Goal: Information Seeking & Learning: Learn about a topic

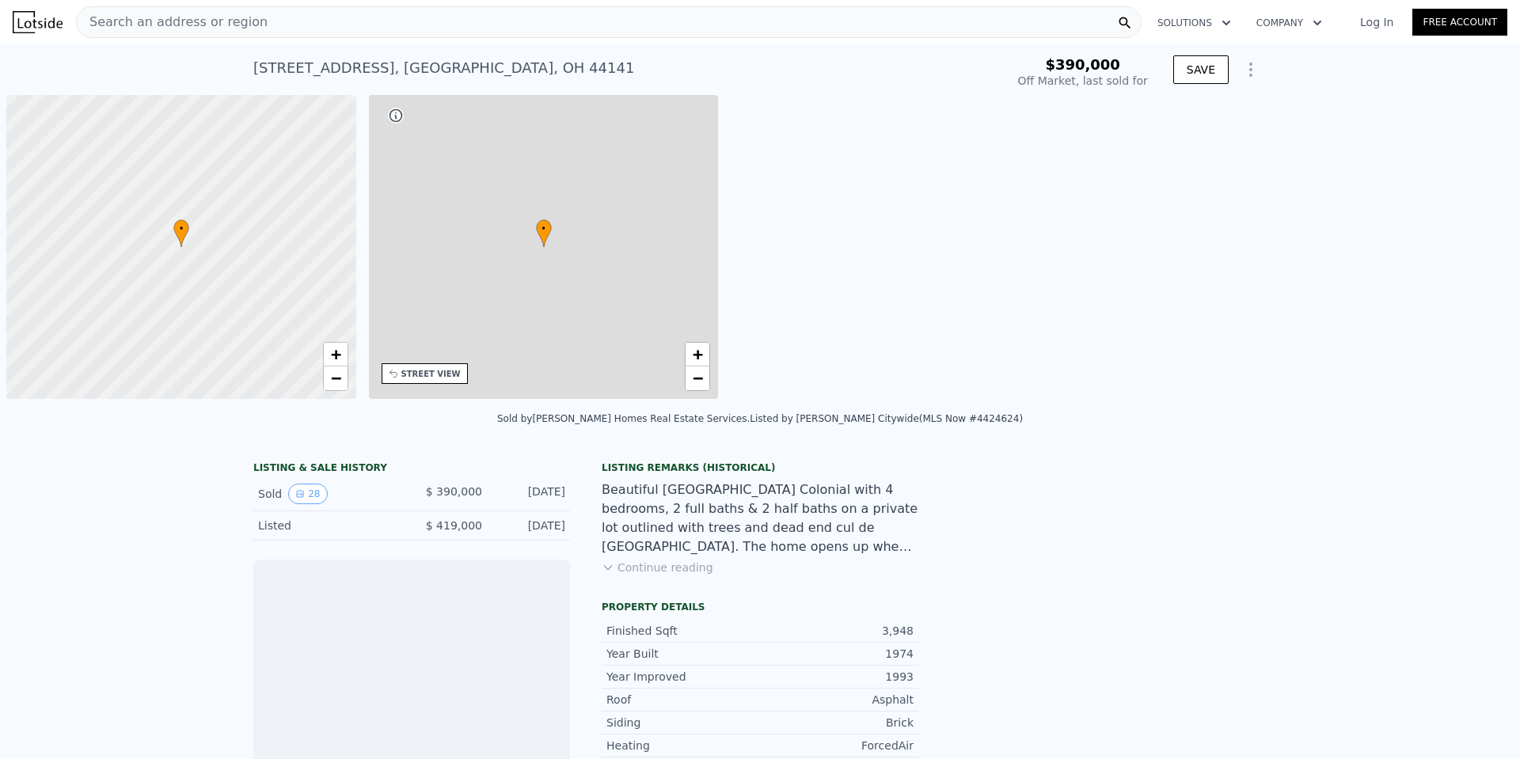
scroll to position [0, 6]
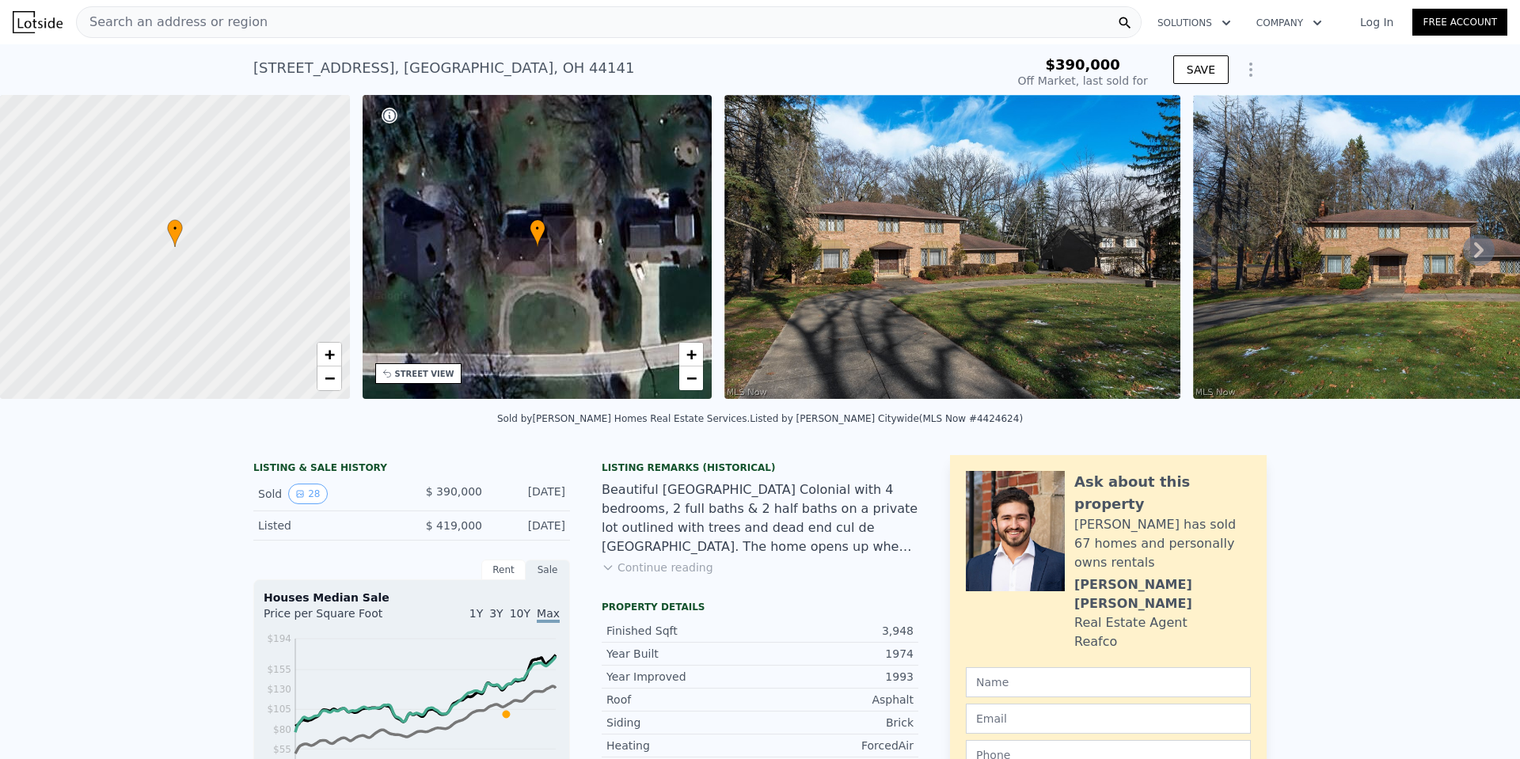
click at [1469, 249] on icon at bounding box center [1479, 250] width 32 height 32
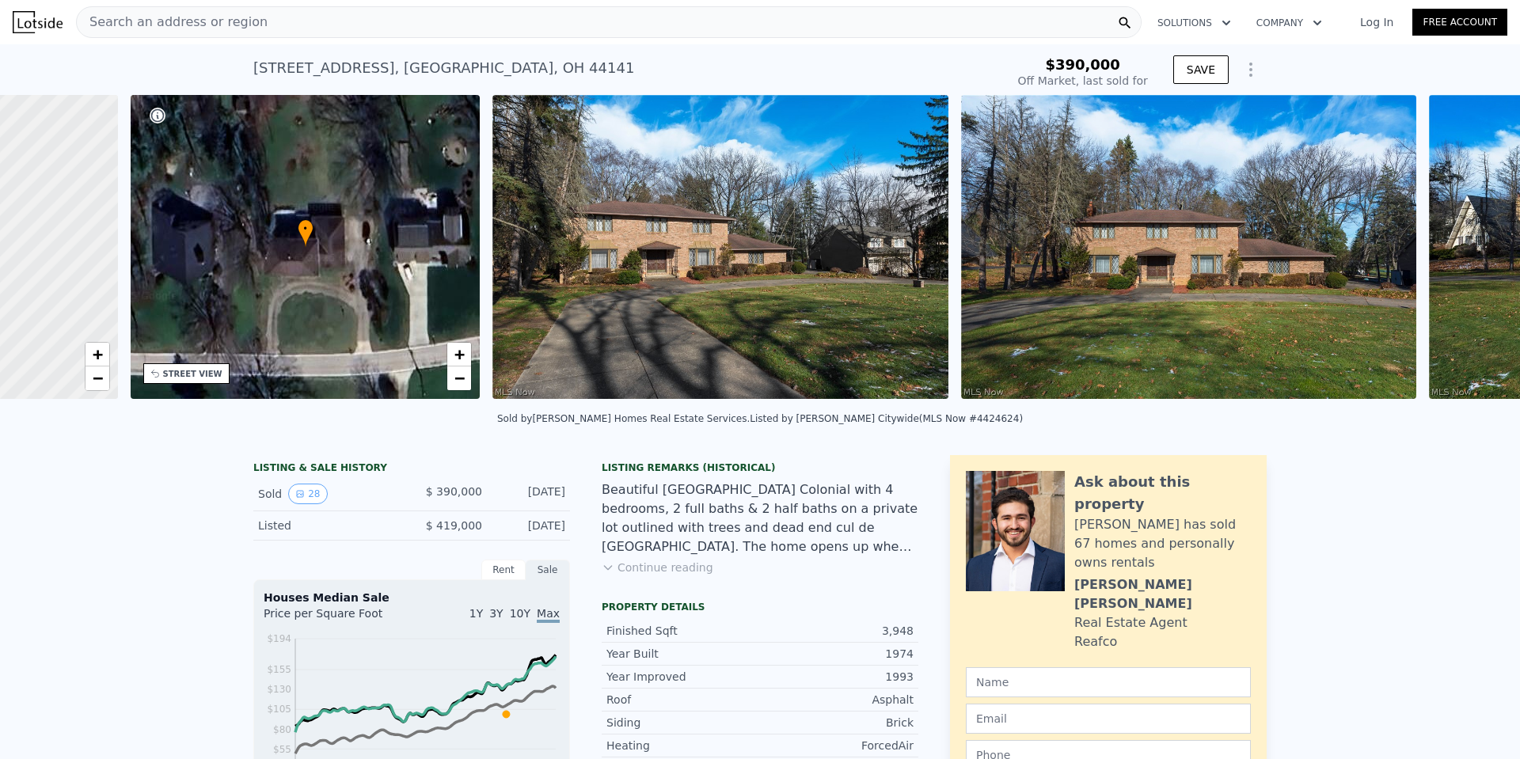
scroll to position [0, 369]
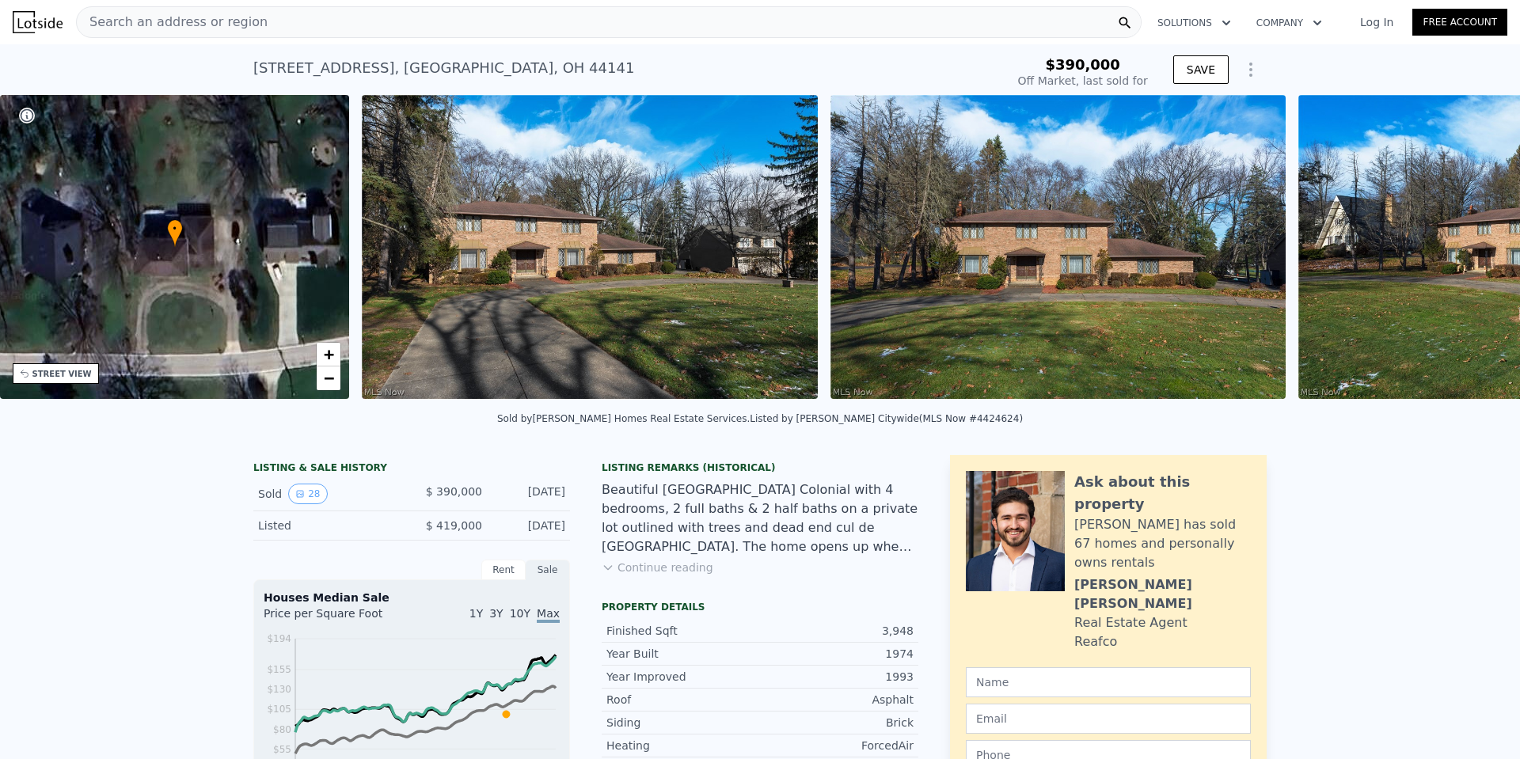
click at [1468, 249] on div "• + − • + − STREET VIEW Loading... SATELLITE VIEW" at bounding box center [760, 250] width 1520 height 310
click at [1468, 249] on icon at bounding box center [1479, 250] width 32 height 32
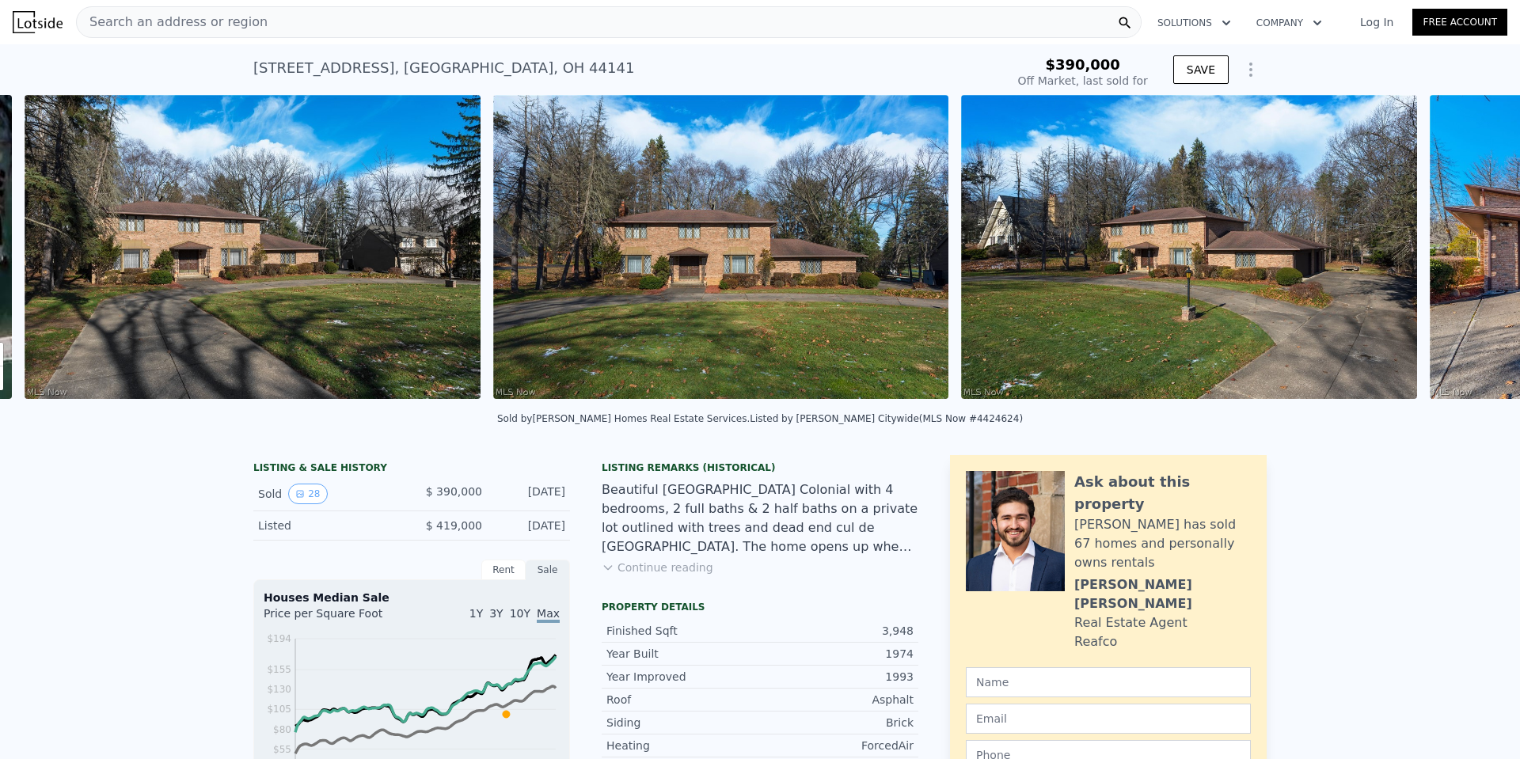
scroll to position [0, 724]
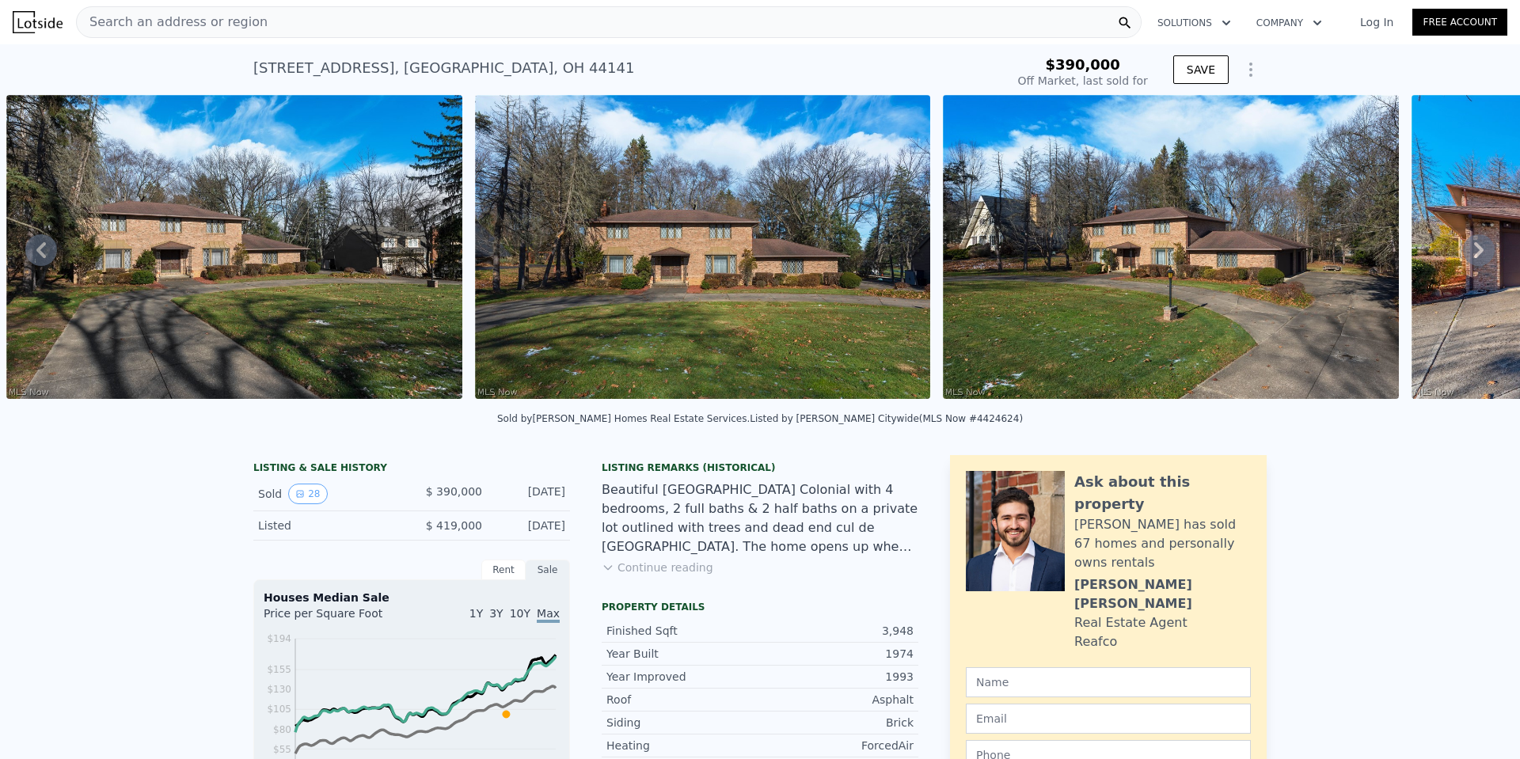
click at [1043, 330] on img at bounding box center [1170, 247] width 455 height 304
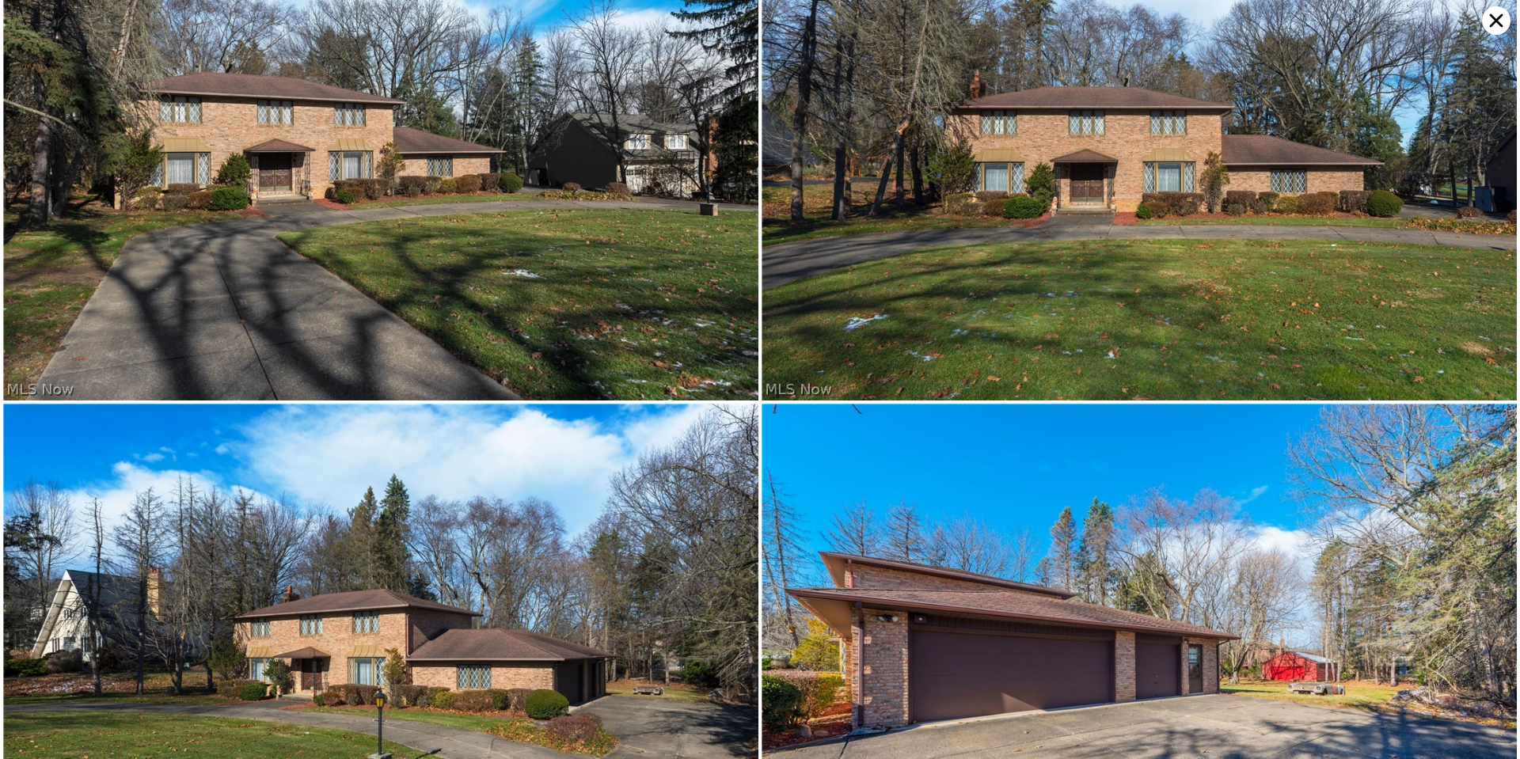
scroll to position [0, 0]
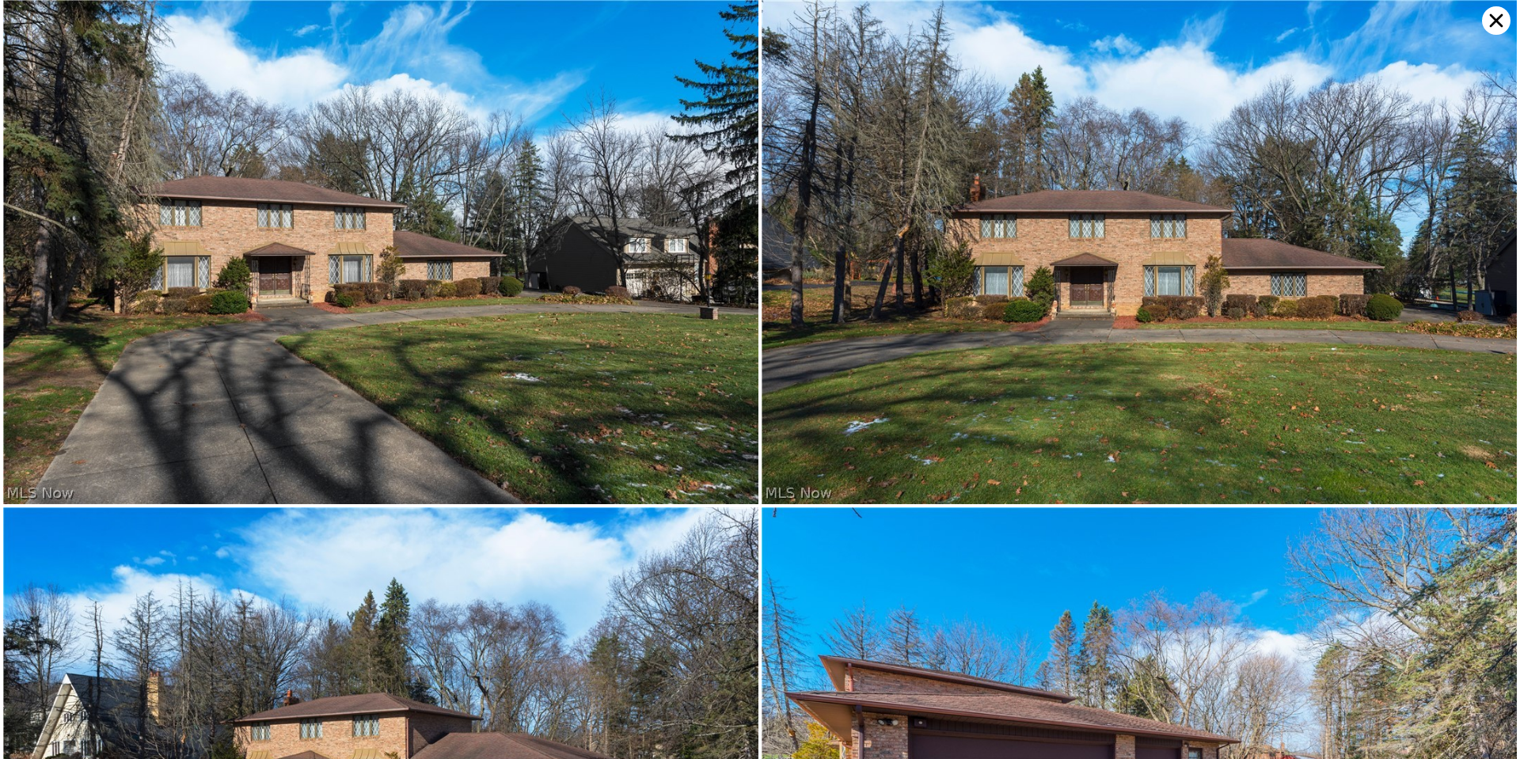
type input "$ 668,000"
type input "$ 213,404"
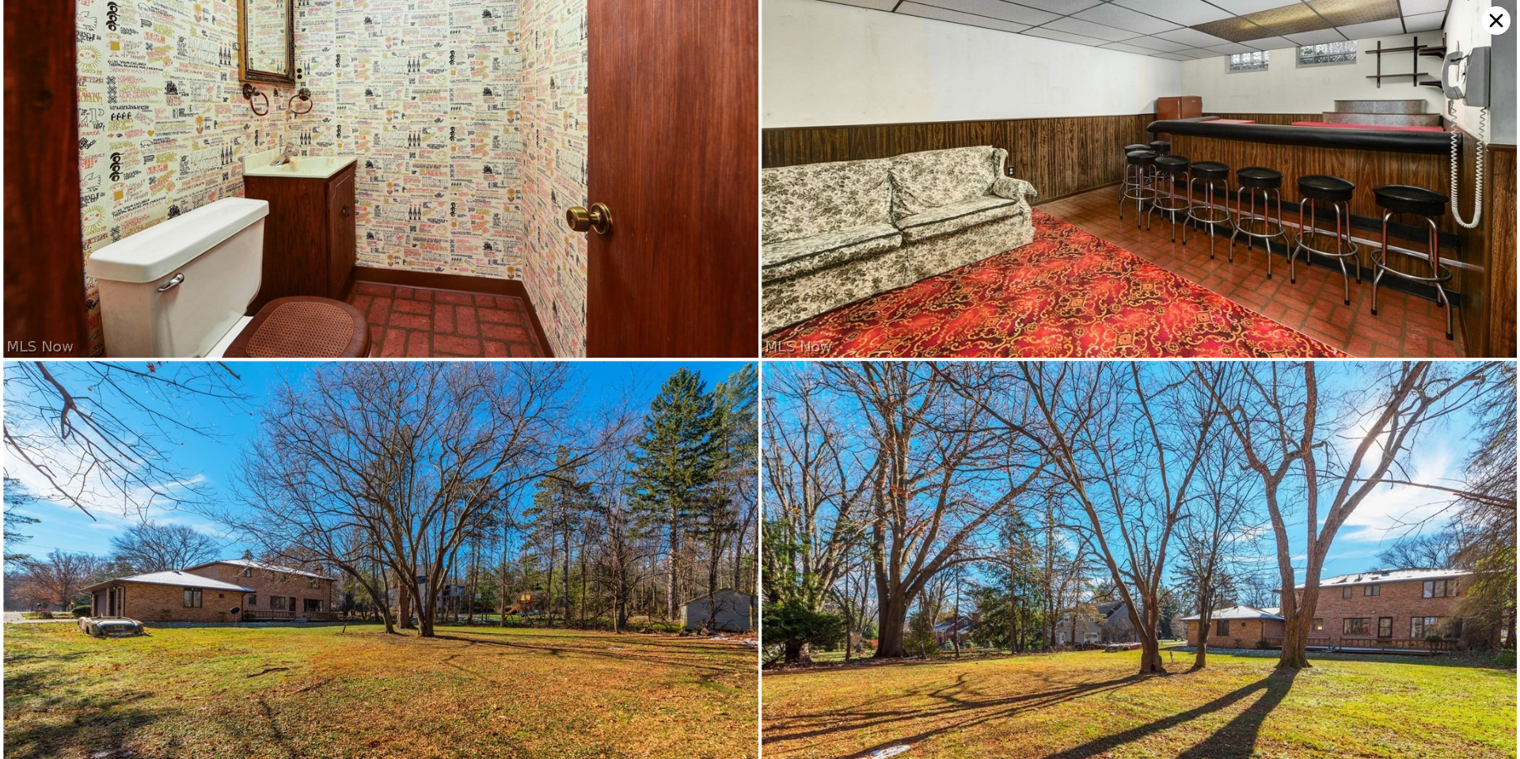
scroll to position [6282, 0]
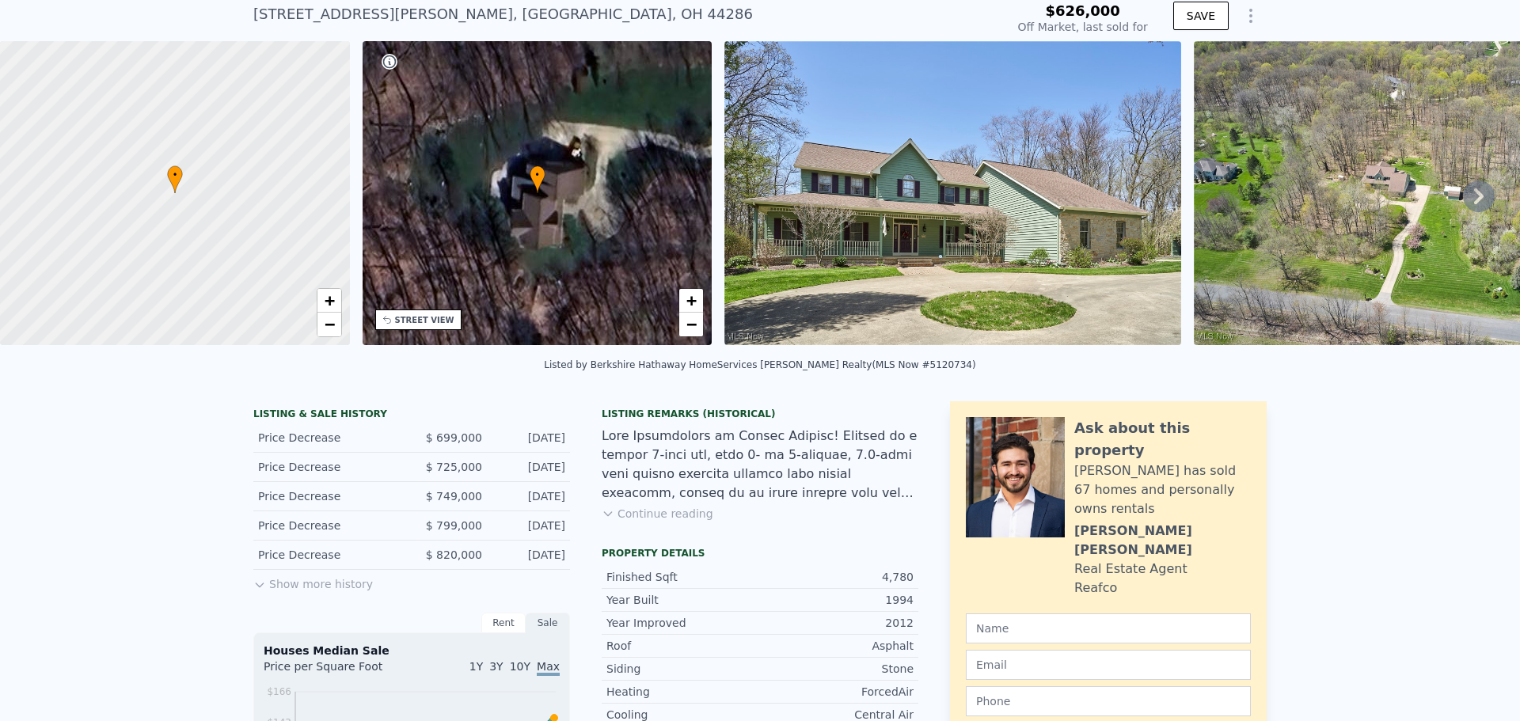
scroll to position [6, 0]
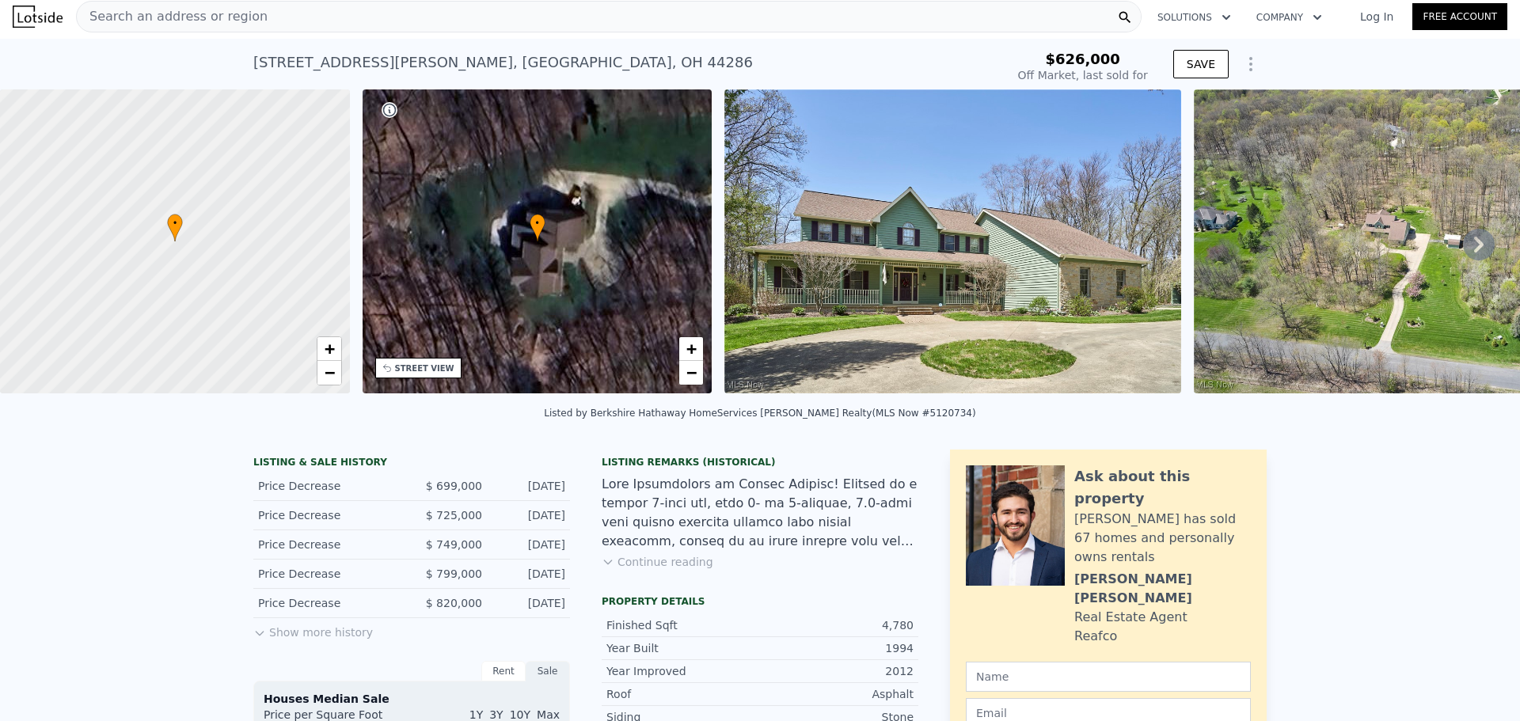
click at [1255, 59] on button "Show Options" at bounding box center [1251, 64] width 32 height 32
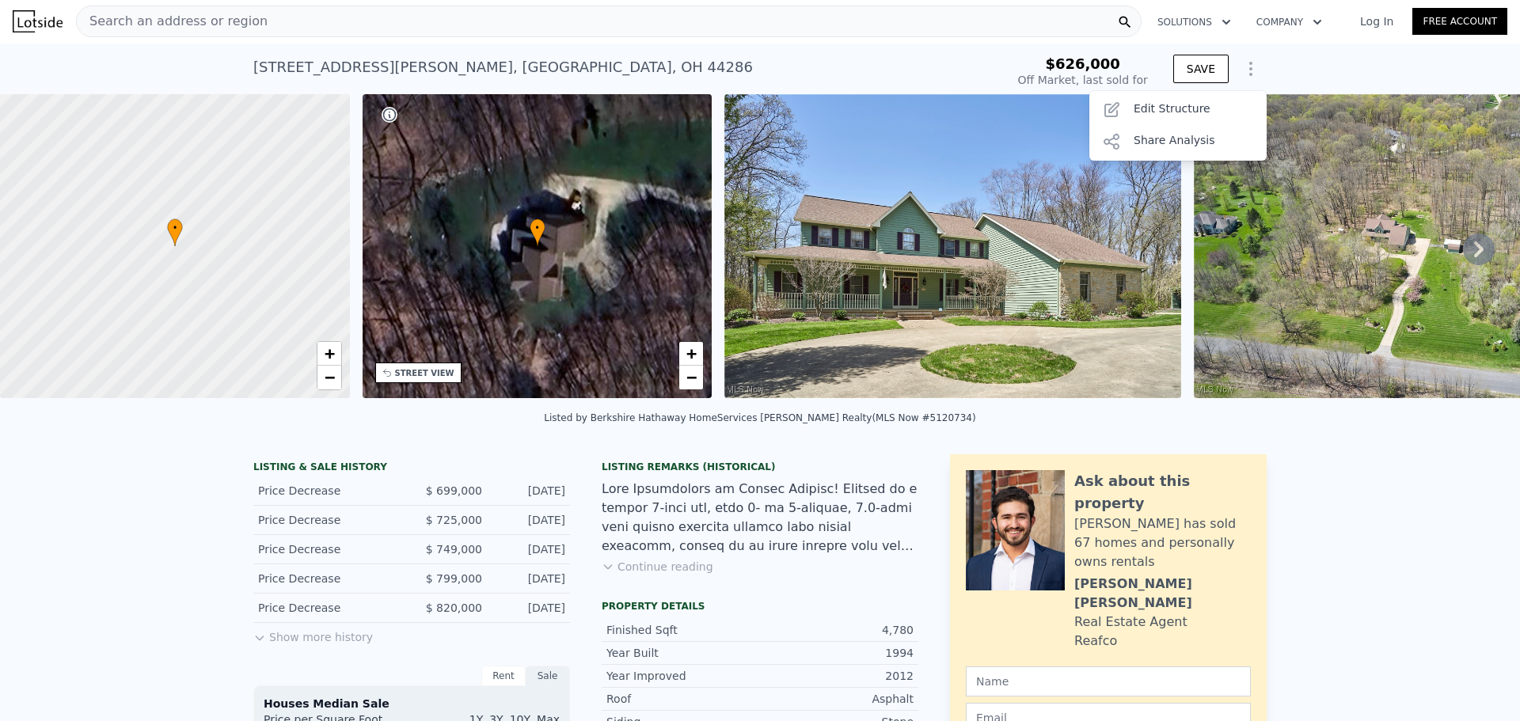
scroll to position [0, 0]
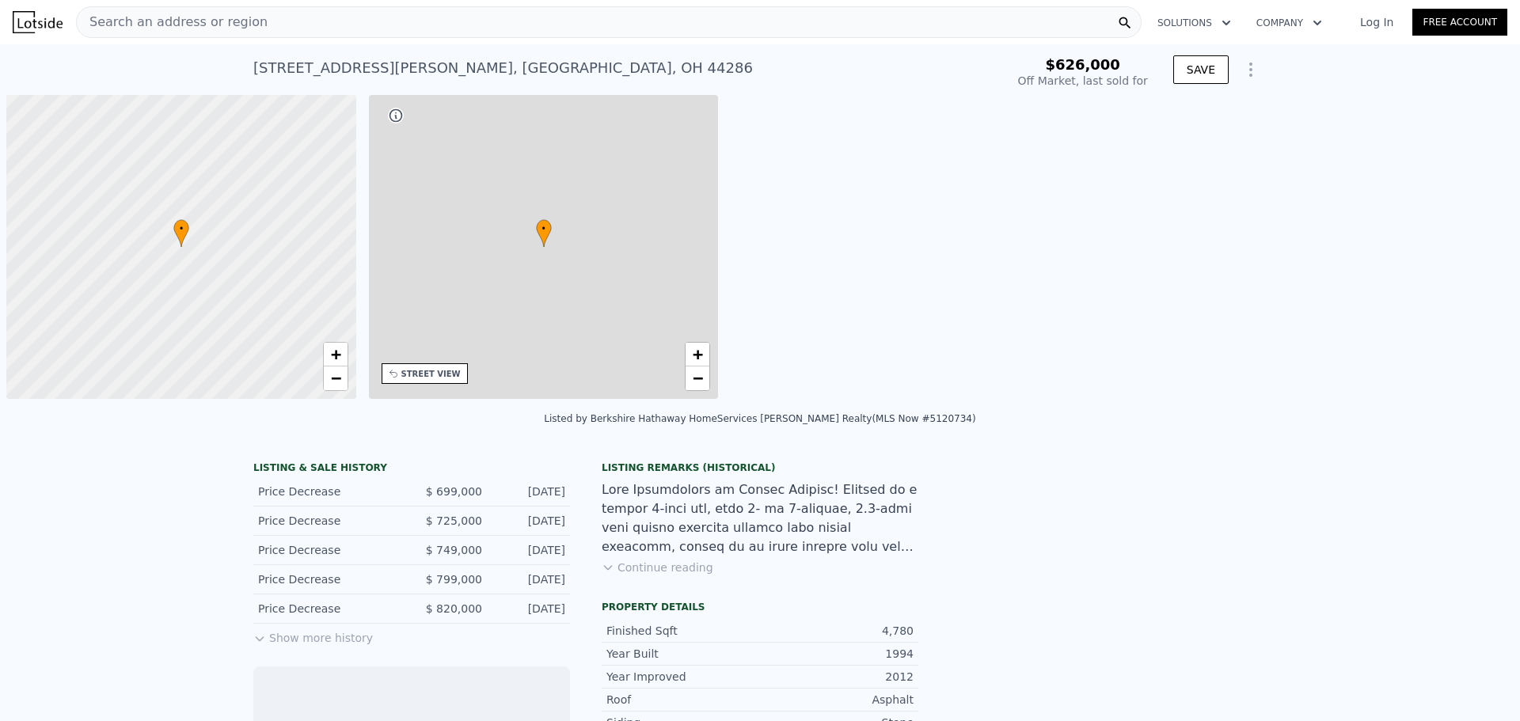
scroll to position [0, 6]
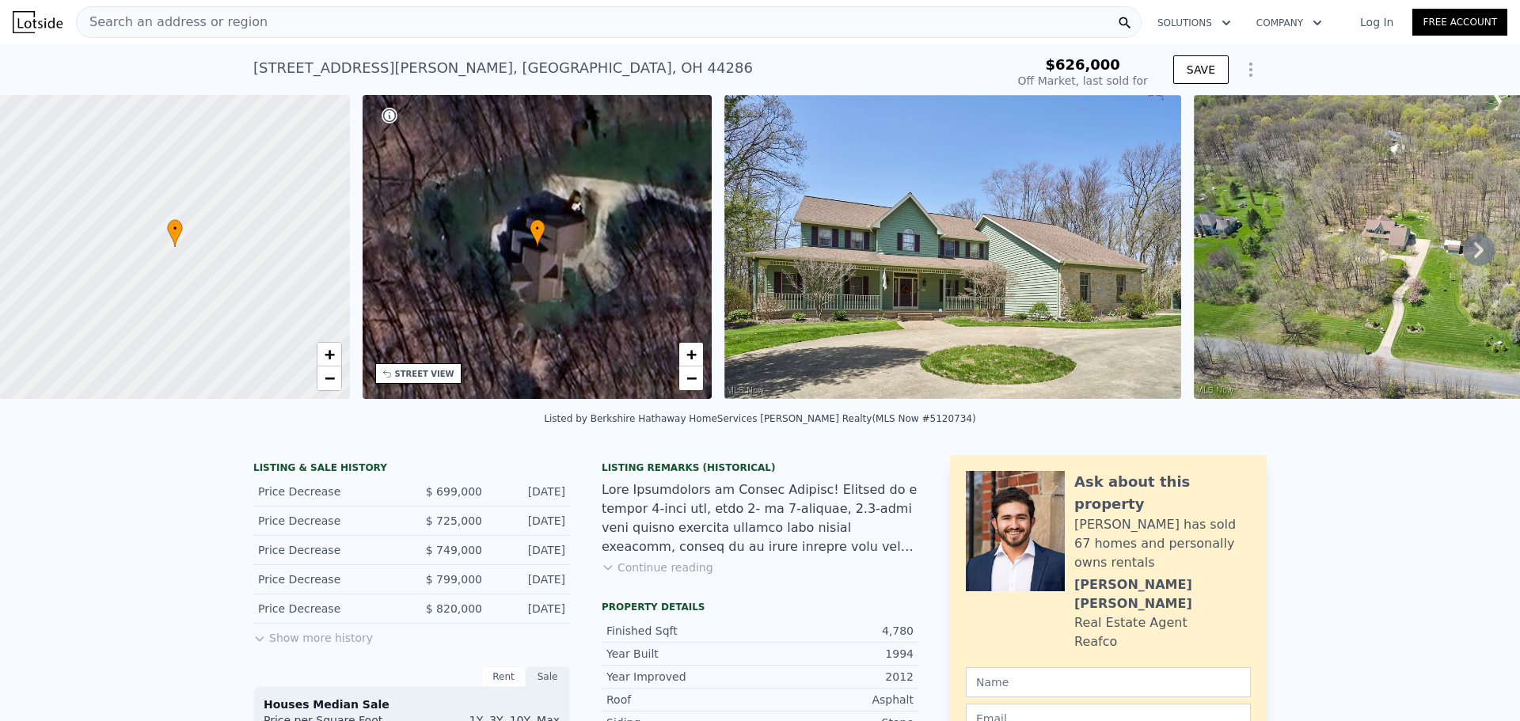
click at [1477, 245] on icon at bounding box center [1479, 250] width 32 height 32
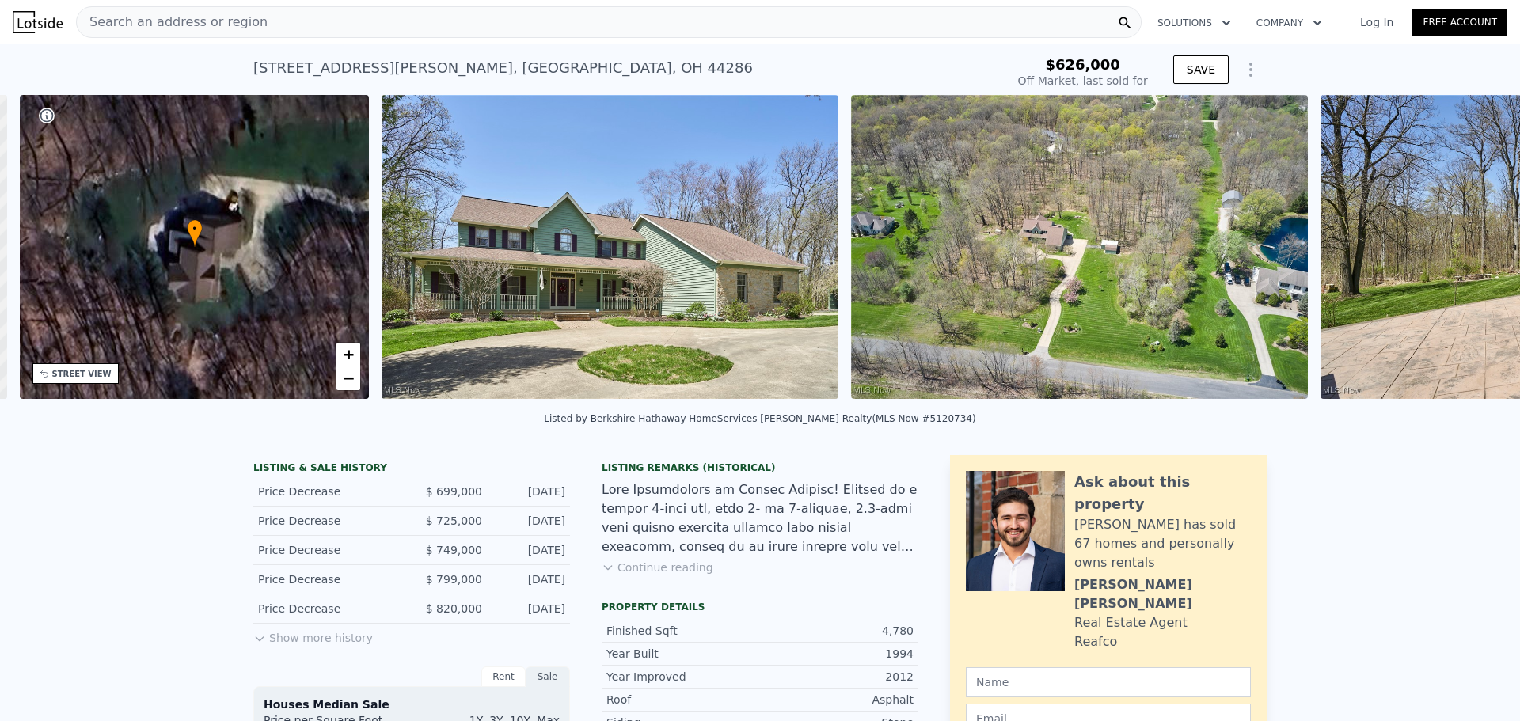
scroll to position [0, 369]
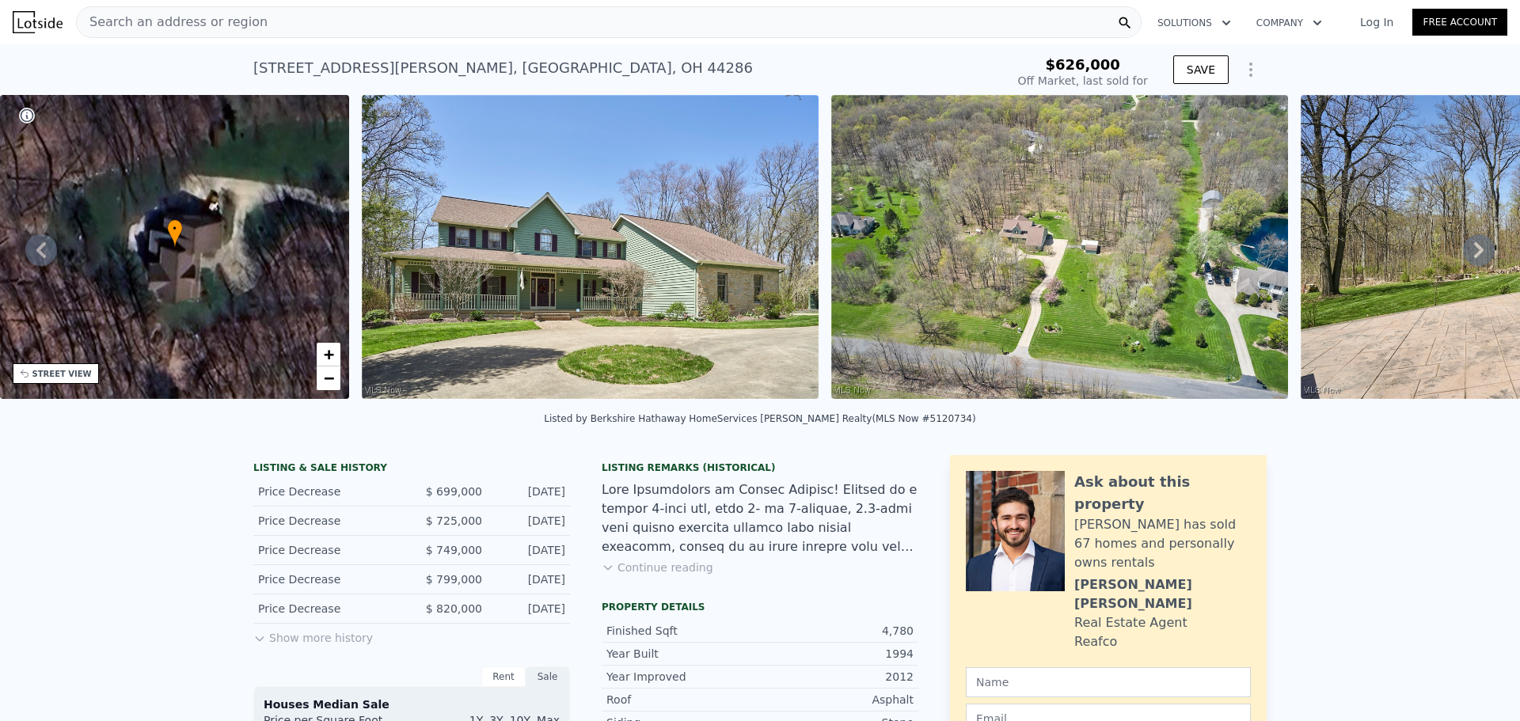
click at [1474, 255] on icon at bounding box center [1479, 250] width 32 height 32
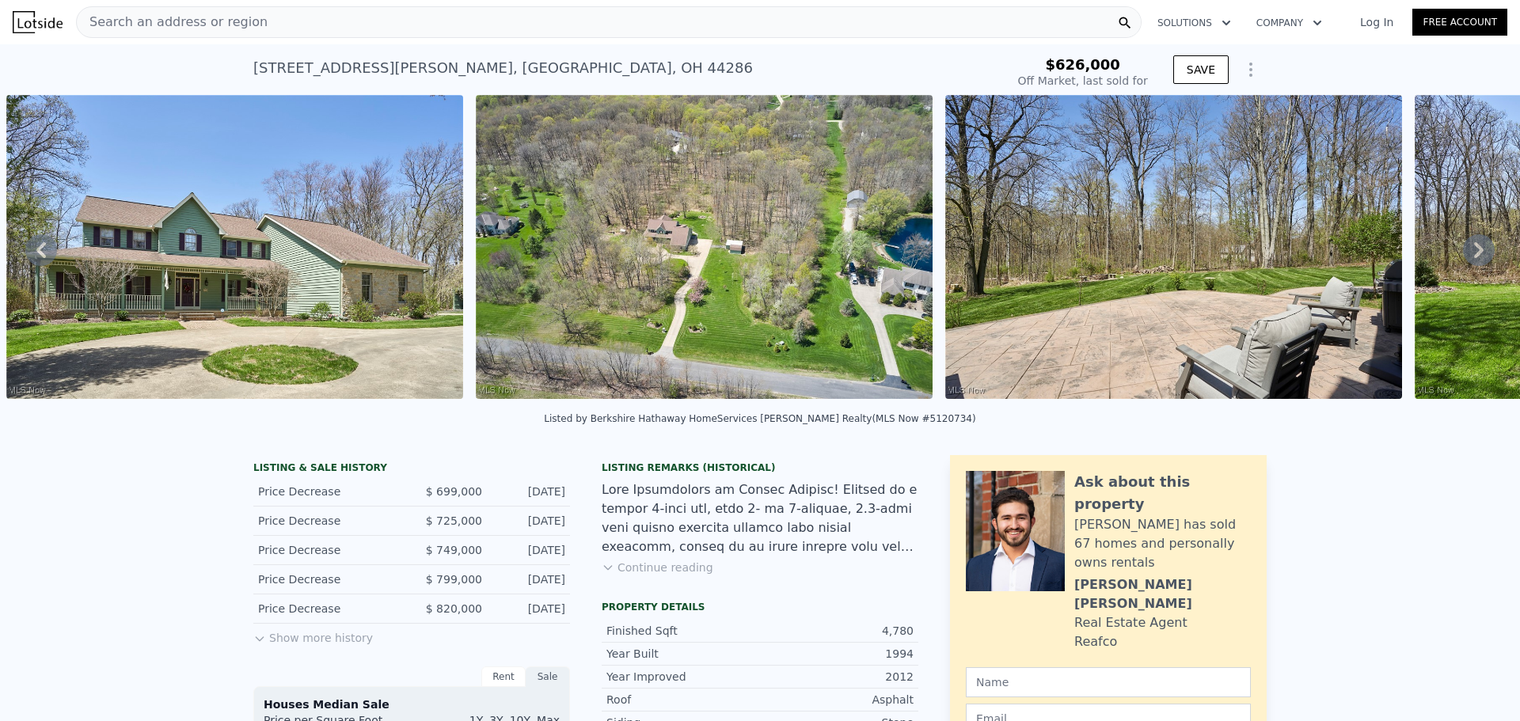
click at [1474, 254] on icon at bounding box center [1479, 250] width 32 height 32
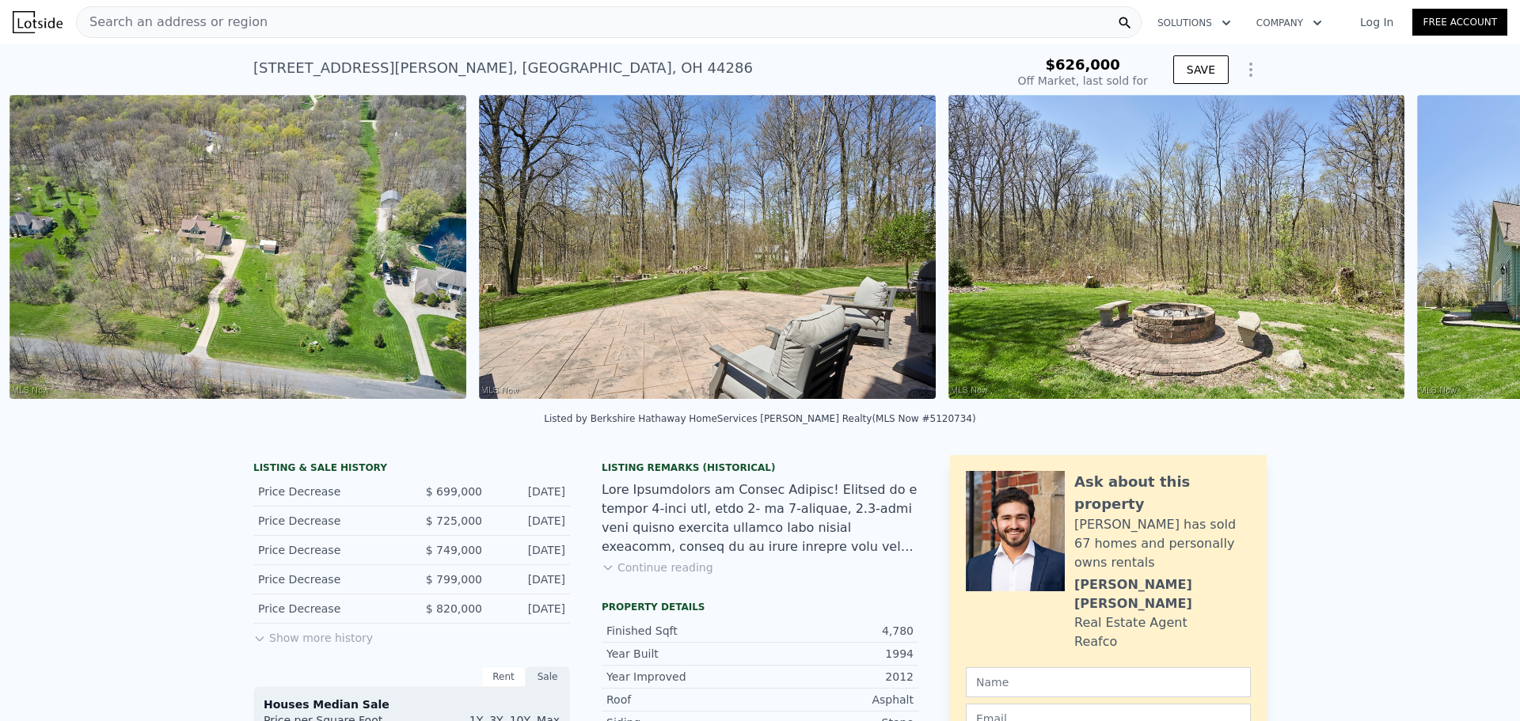
scroll to position [0, 1194]
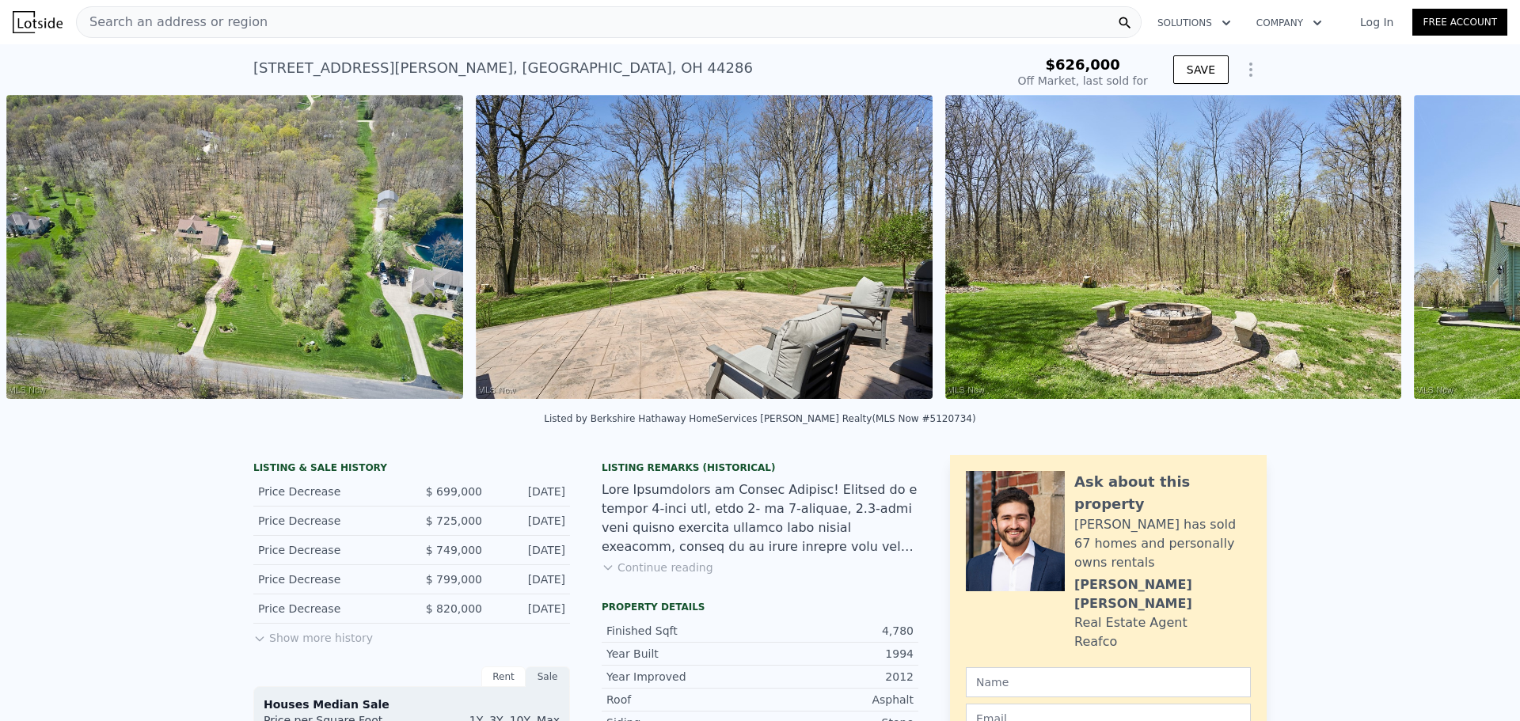
click at [1472, 254] on div "• + − • + − STREET VIEW Loading... SATELLITE VIEW" at bounding box center [760, 250] width 1520 height 310
click at [1472, 254] on icon at bounding box center [1479, 250] width 32 height 32
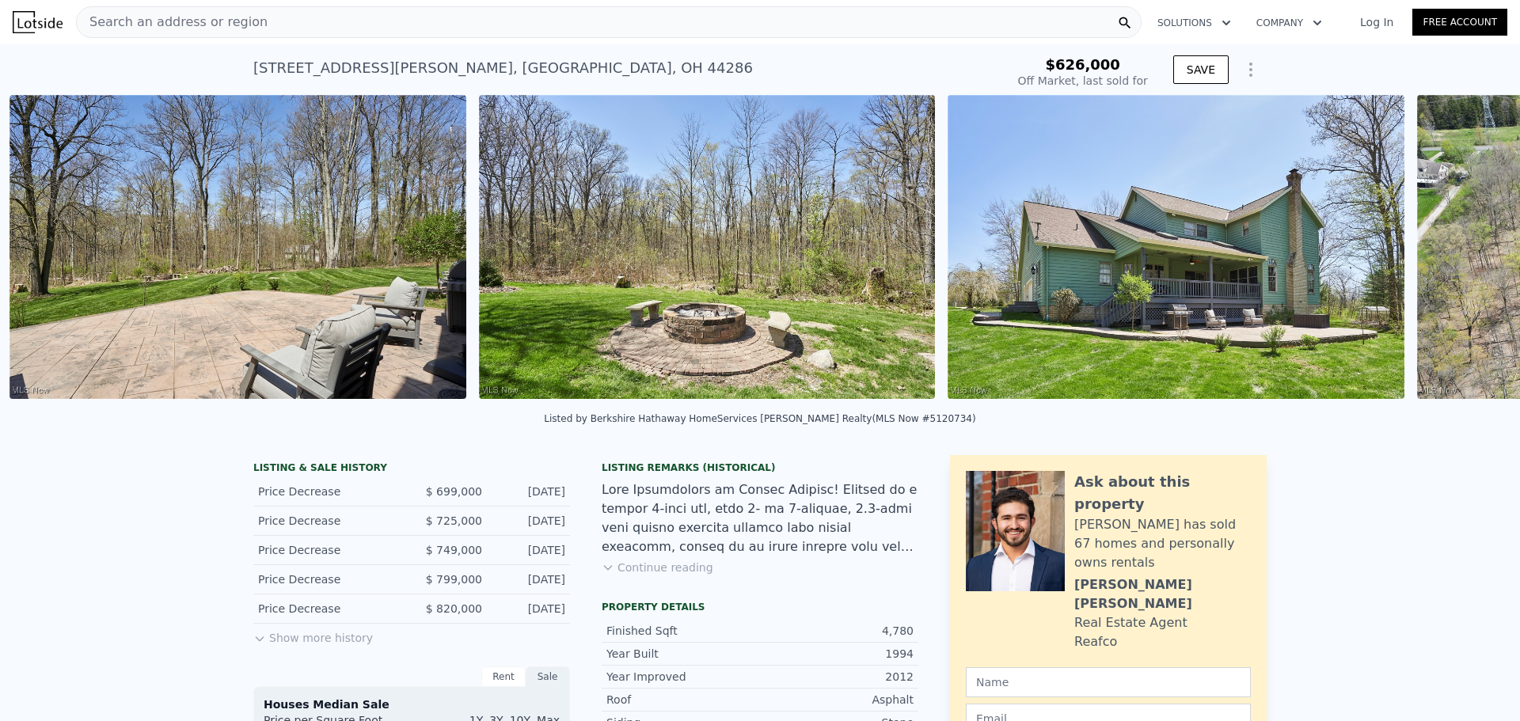
scroll to position [0, 1663]
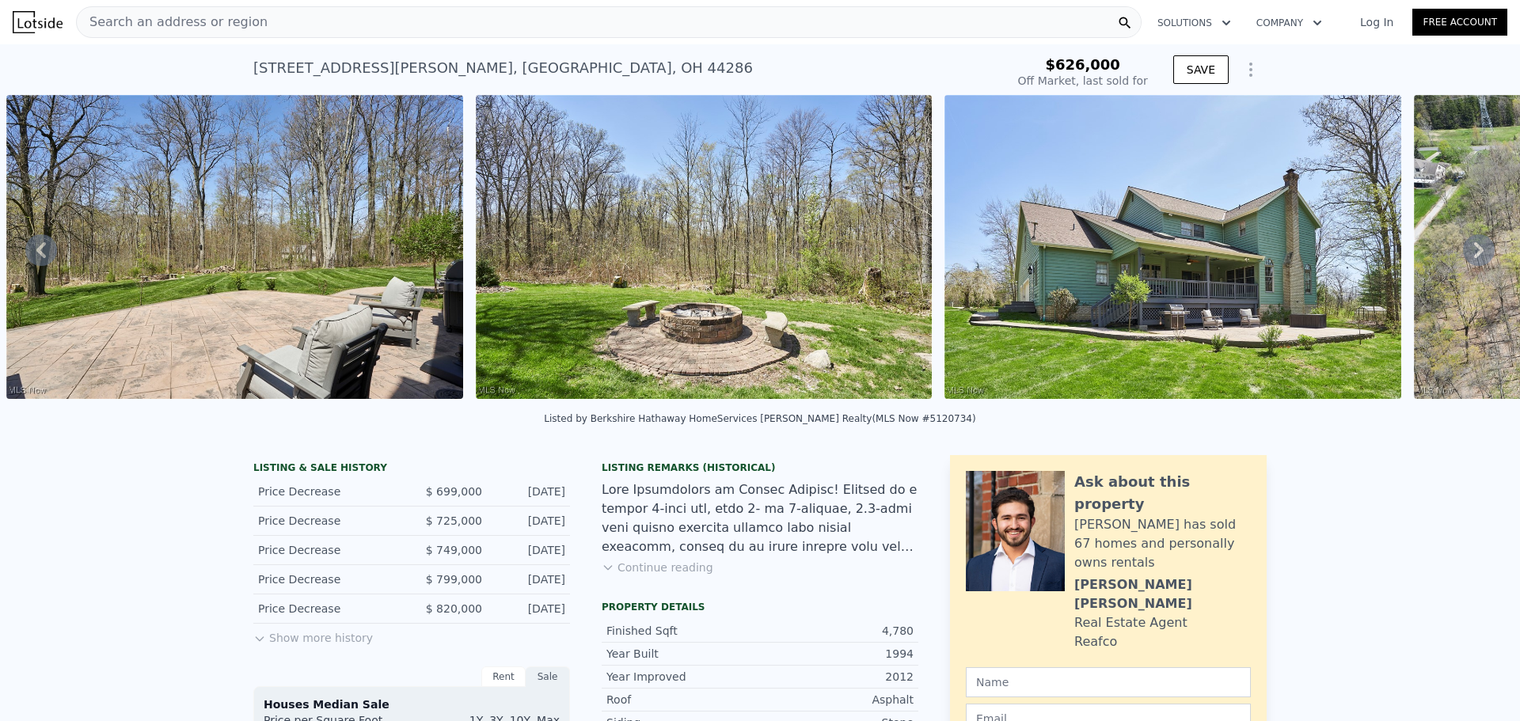
click at [634, 575] on button "Continue reading" at bounding box center [658, 568] width 112 height 16
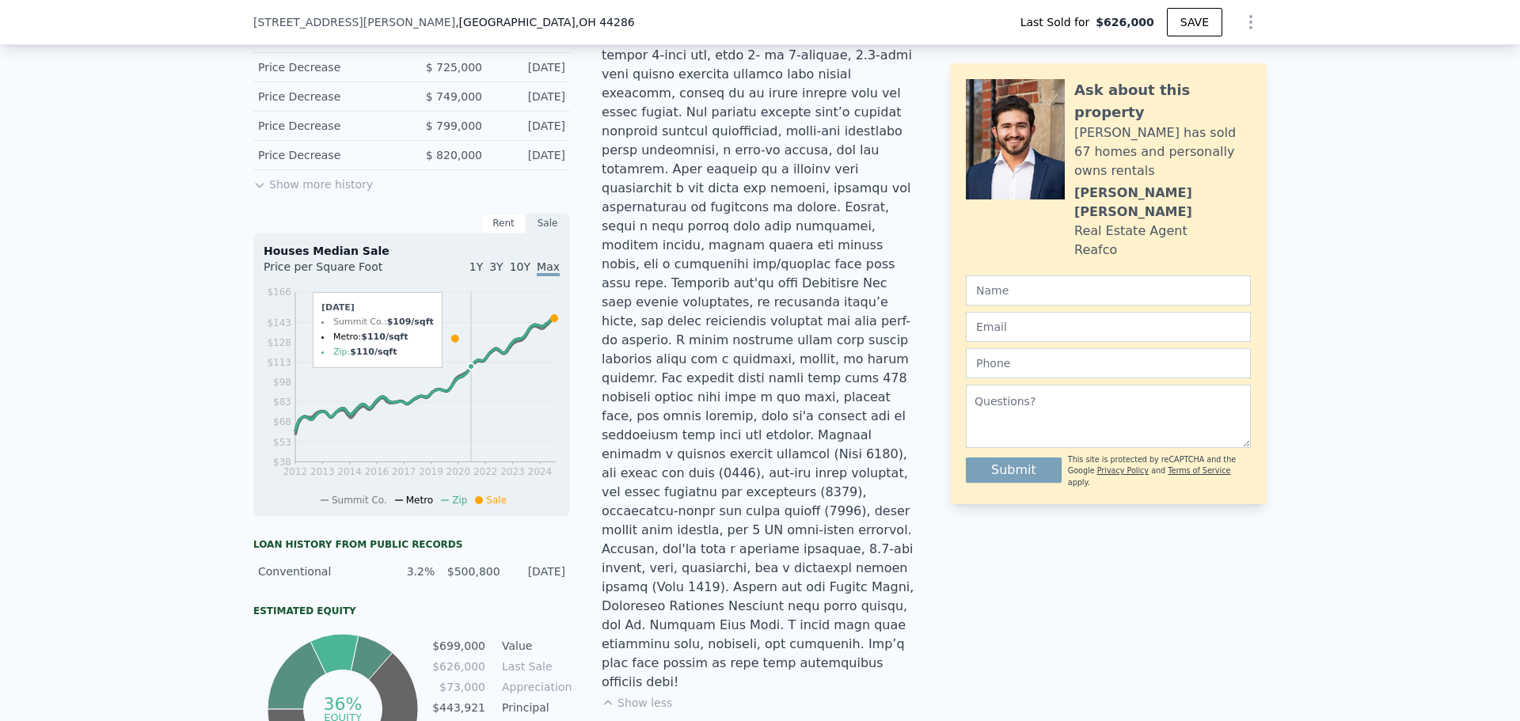
scroll to position [416, 0]
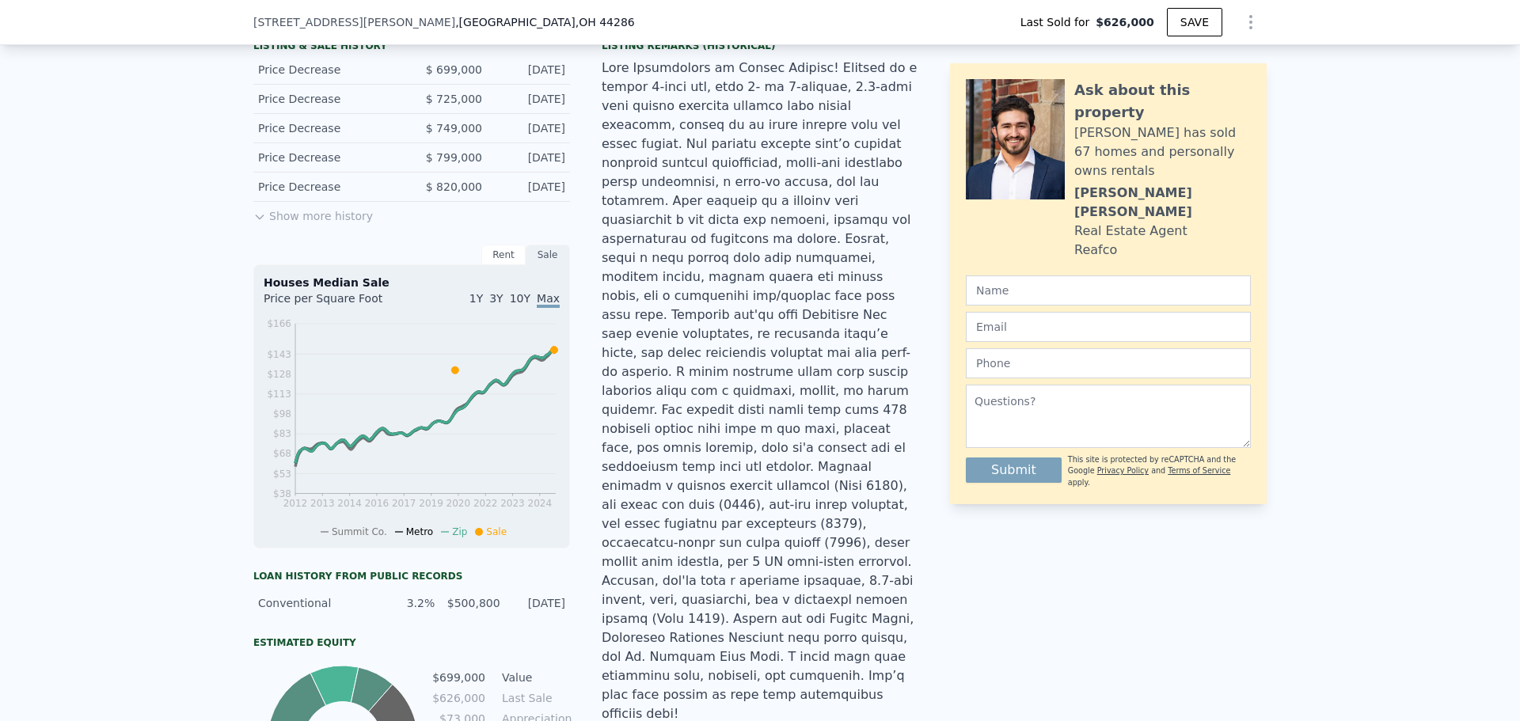
click at [269, 236] on div "LISTING & SALE HISTORY Price Decrease $ 699,000 Aug 15, 2025 Price Decrease $ 7…" at bounding box center [411, 426] width 317 height 787
click at [288, 223] on button "Show more history" at bounding box center [313, 213] width 120 height 22
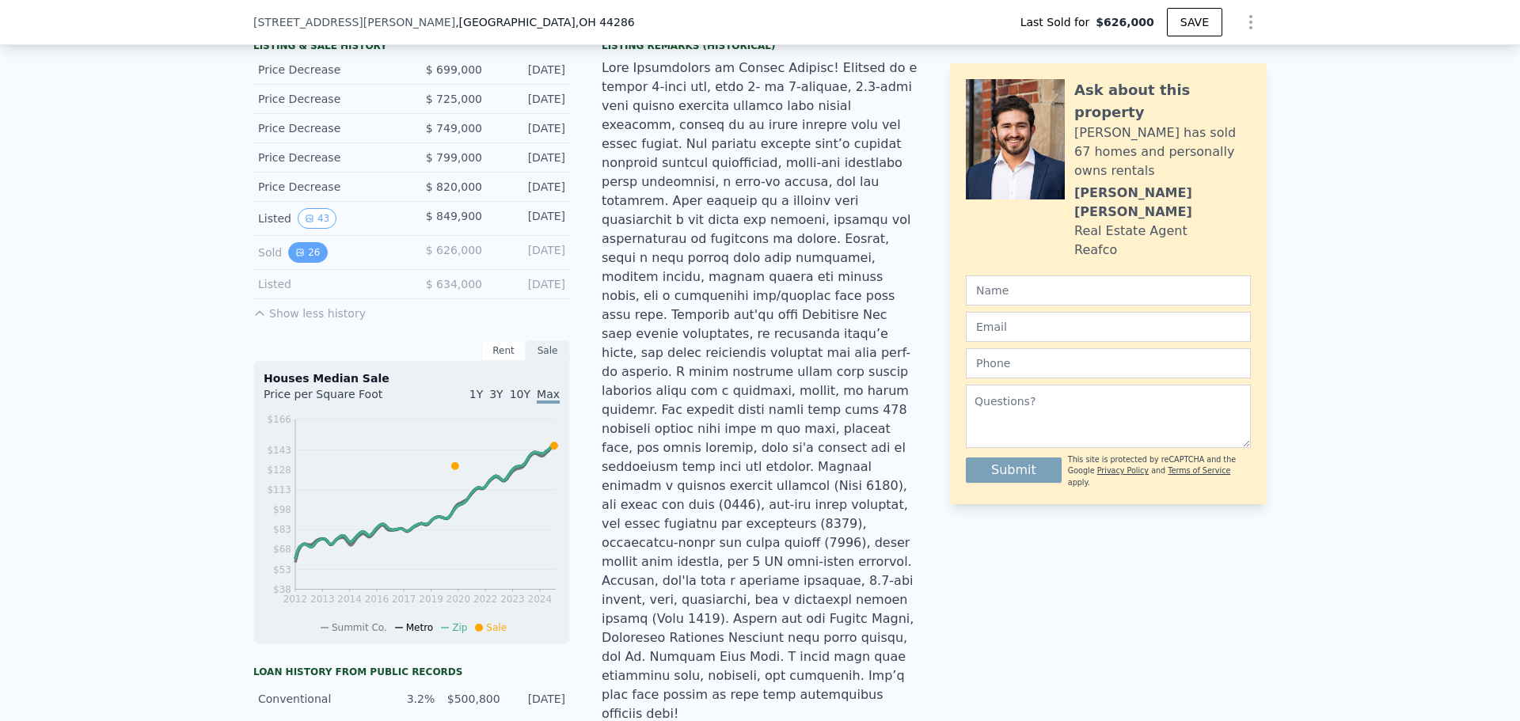
click at [300, 263] on button "26" at bounding box center [307, 252] width 39 height 21
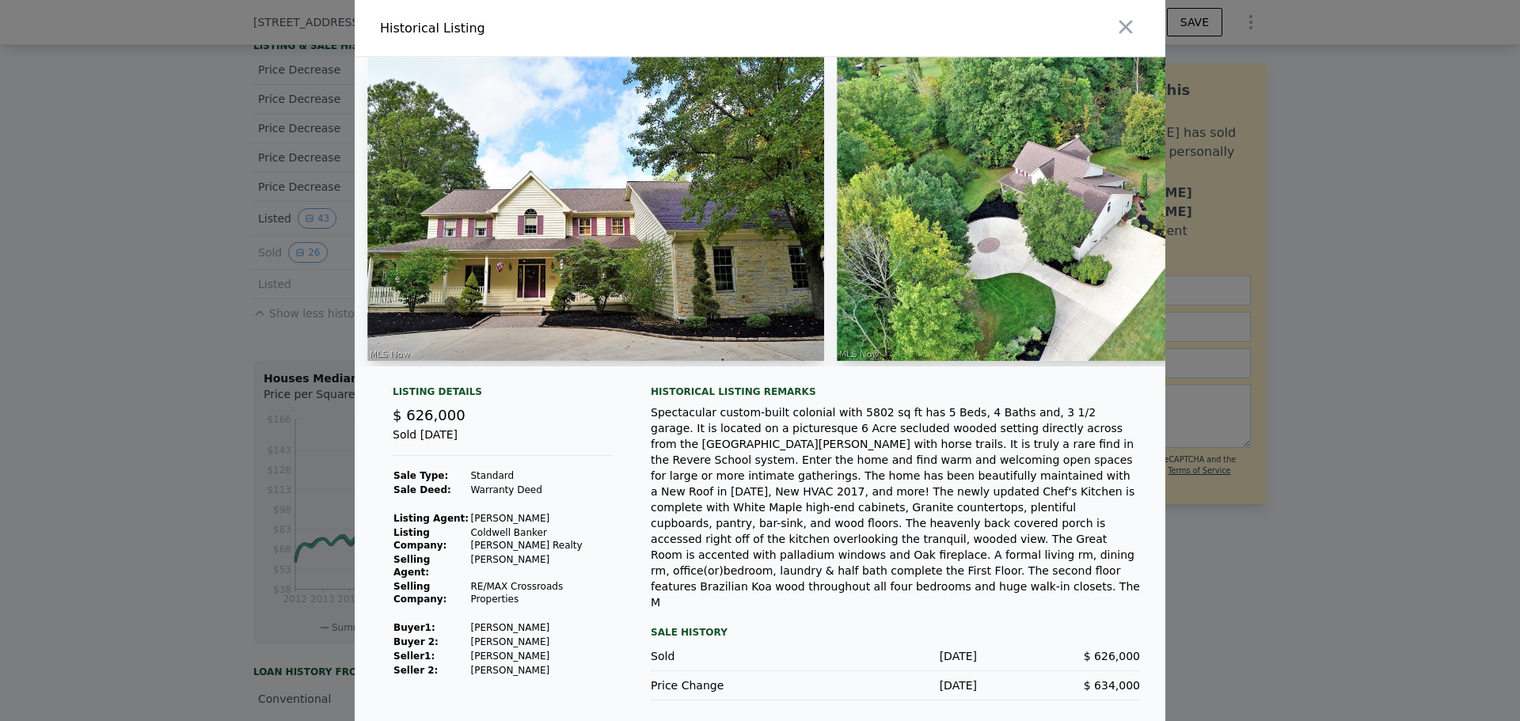
click at [458, 286] on img at bounding box center [595, 209] width 457 height 304
click at [562, 251] on img at bounding box center [595, 209] width 457 height 304
click at [495, 313] on img at bounding box center [595, 209] width 457 height 304
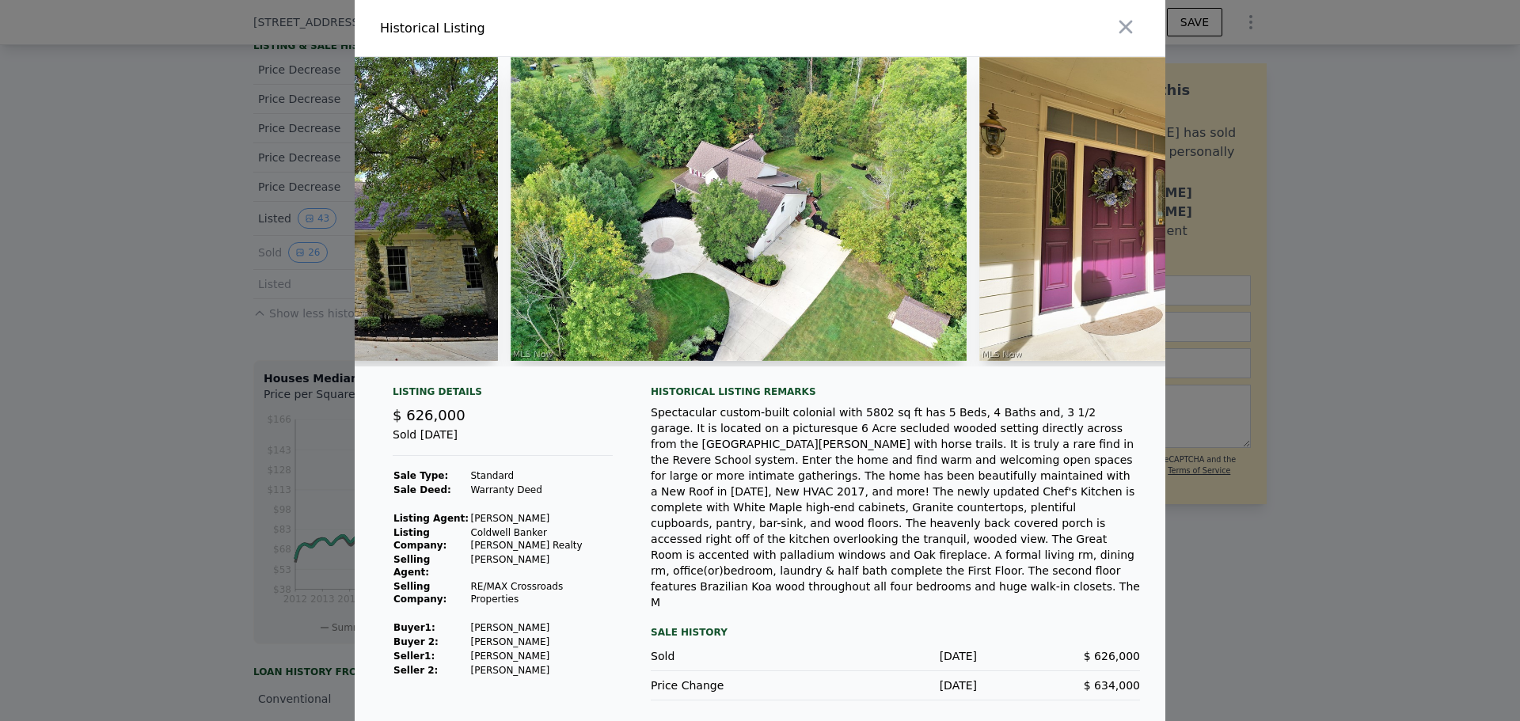
type input "$ 750,000"
type input "-$ 43,627"
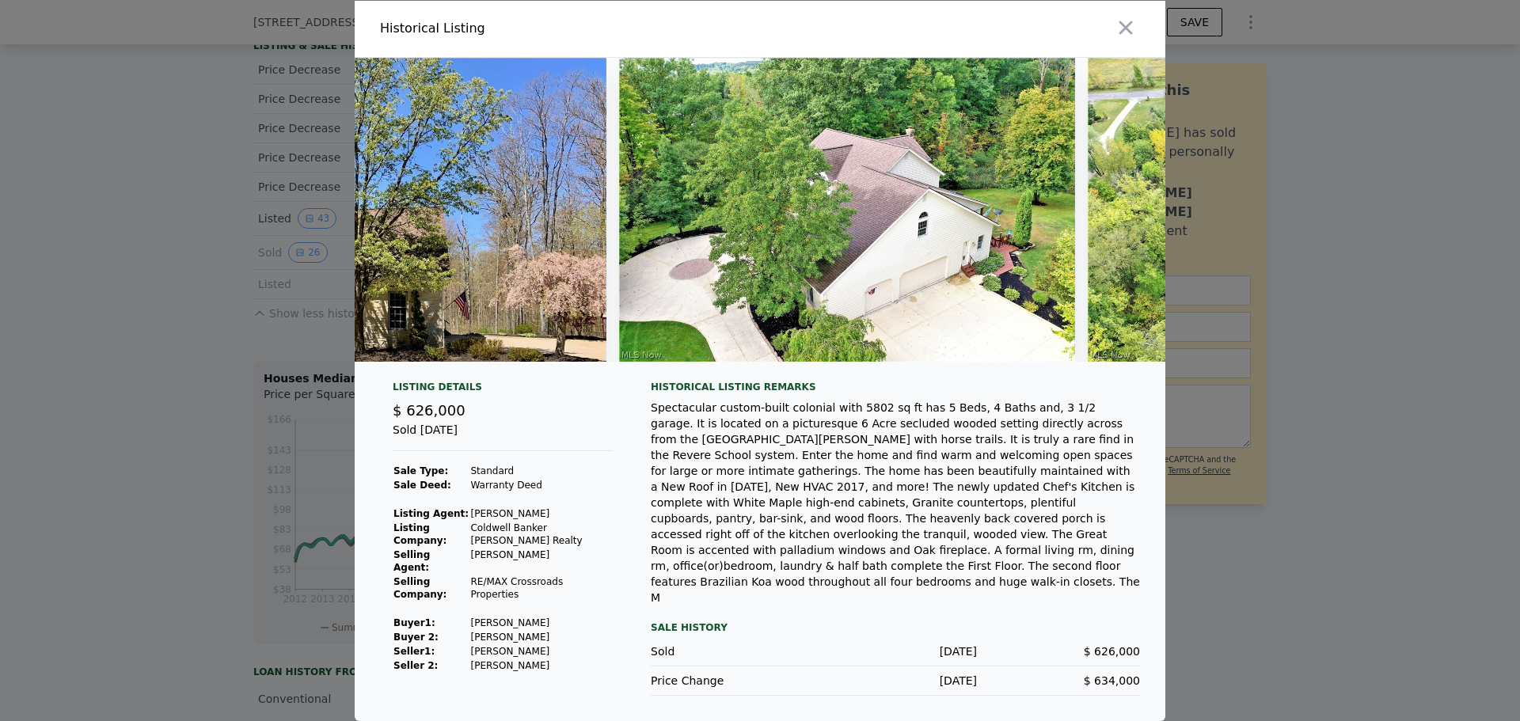
scroll to position [0, 11220]
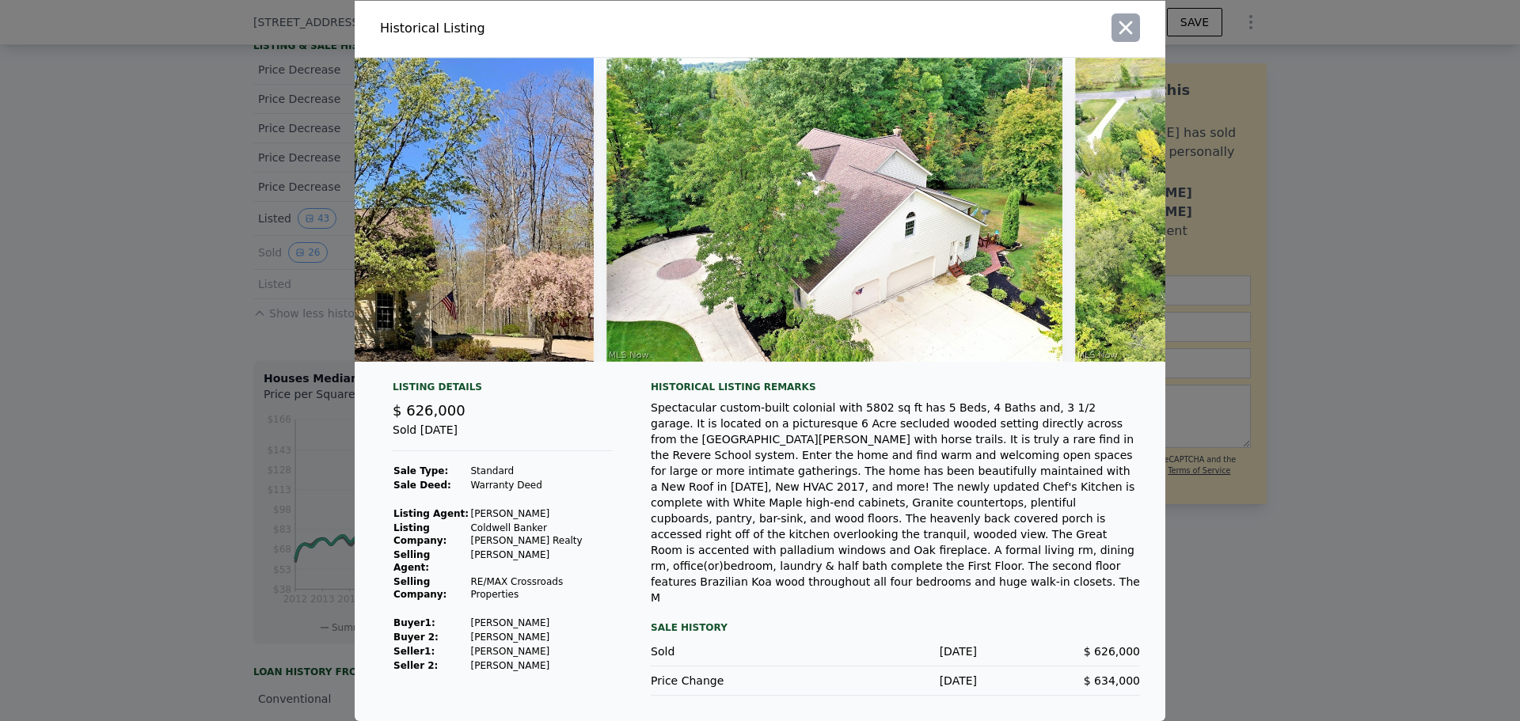
click at [1134, 39] on icon "button" at bounding box center [1126, 28] width 22 height 22
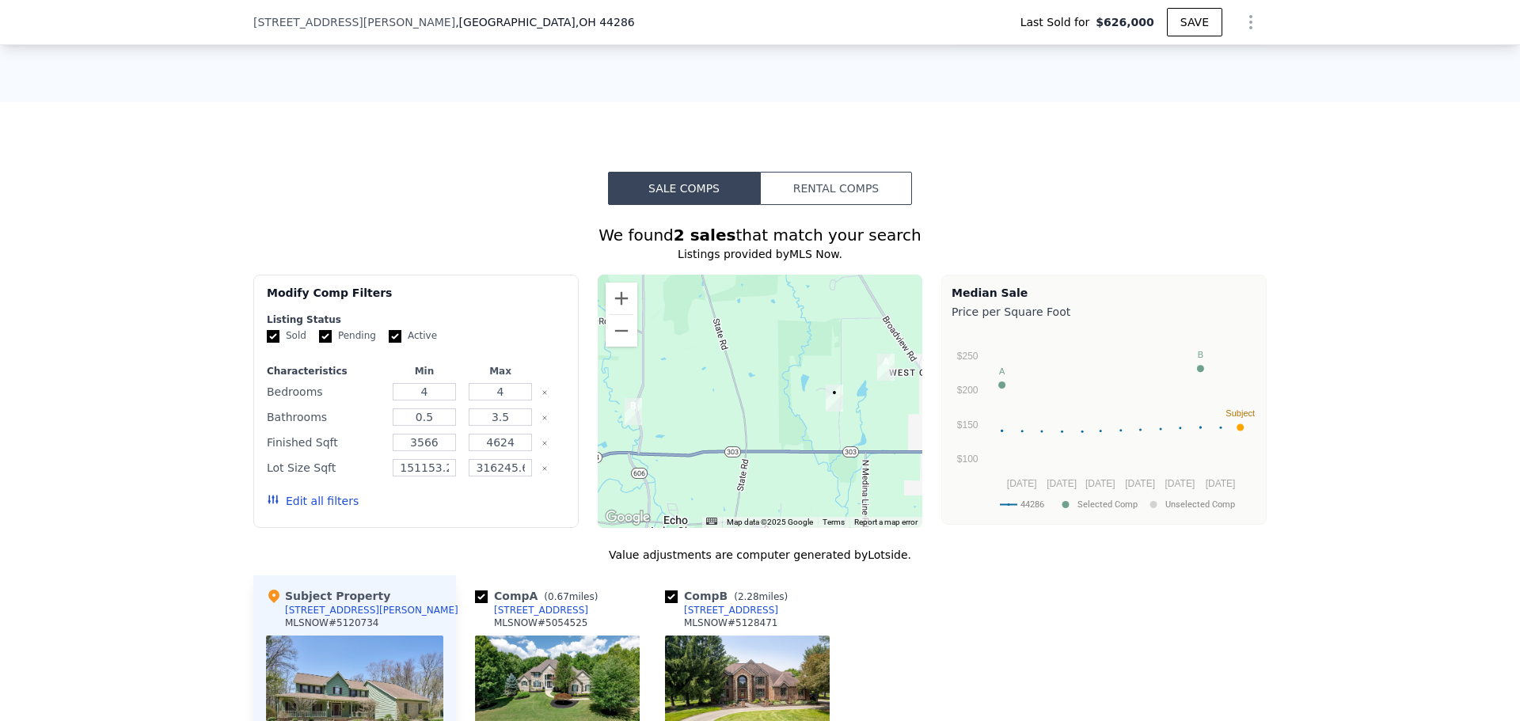
scroll to position [1472, 0]
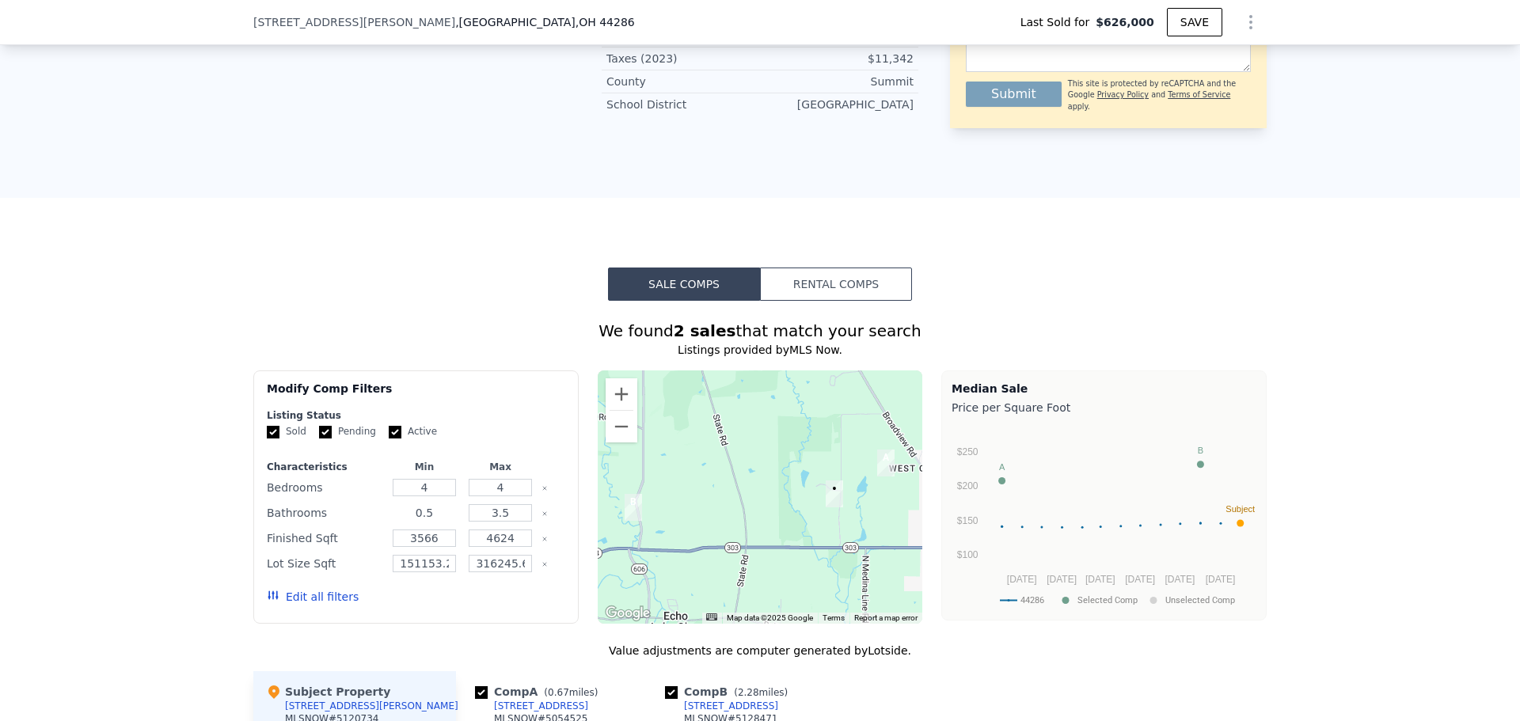
drag, startPoint x: 438, startPoint y: 391, endPoint x: 402, endPoint y: 386, distance: 35.9
click at [402, 504] on input "0.5" at bounding box center [424, 512] width 63 height 17
type input "3"
click at [482, 586] on button "Update Search" at bounding box center [505, 597] width 120 height 22
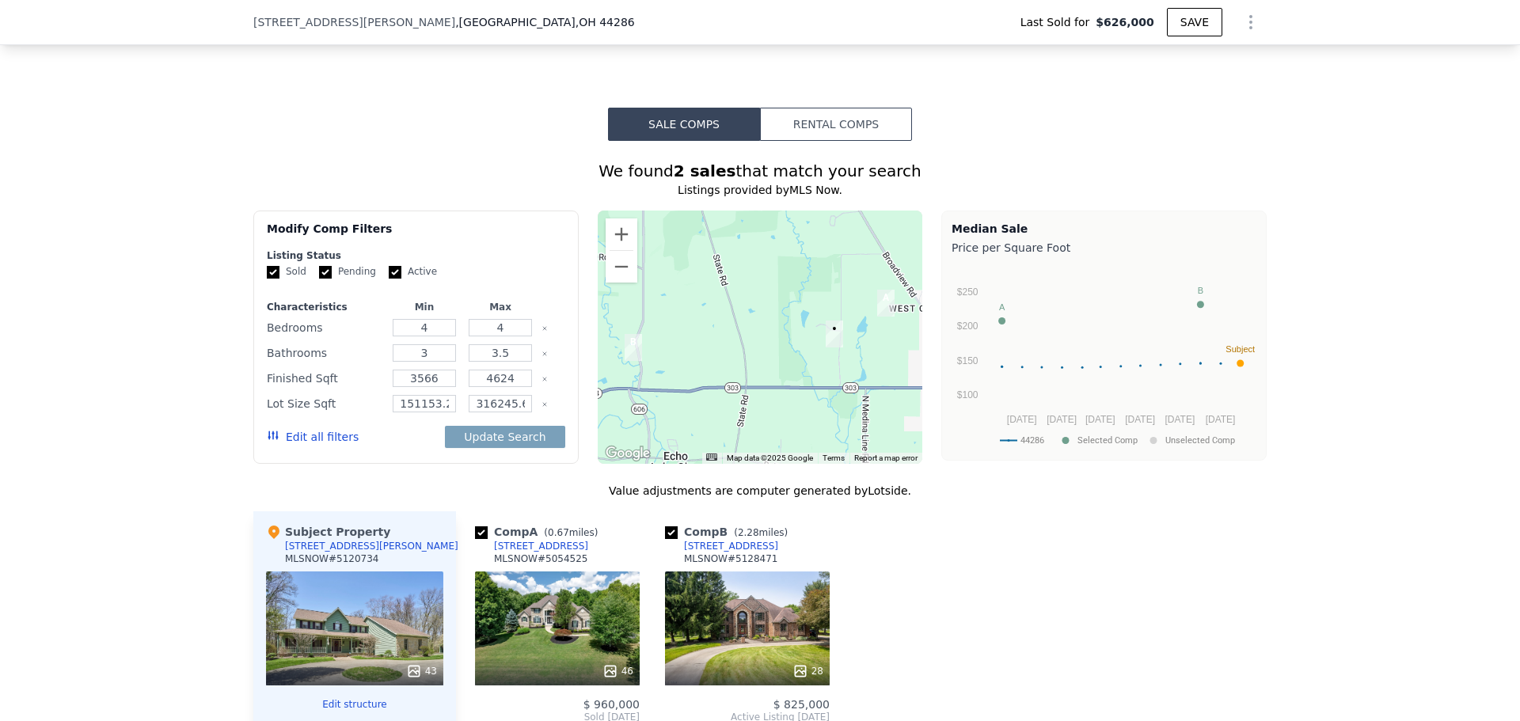
scroll to position [1683, 0]
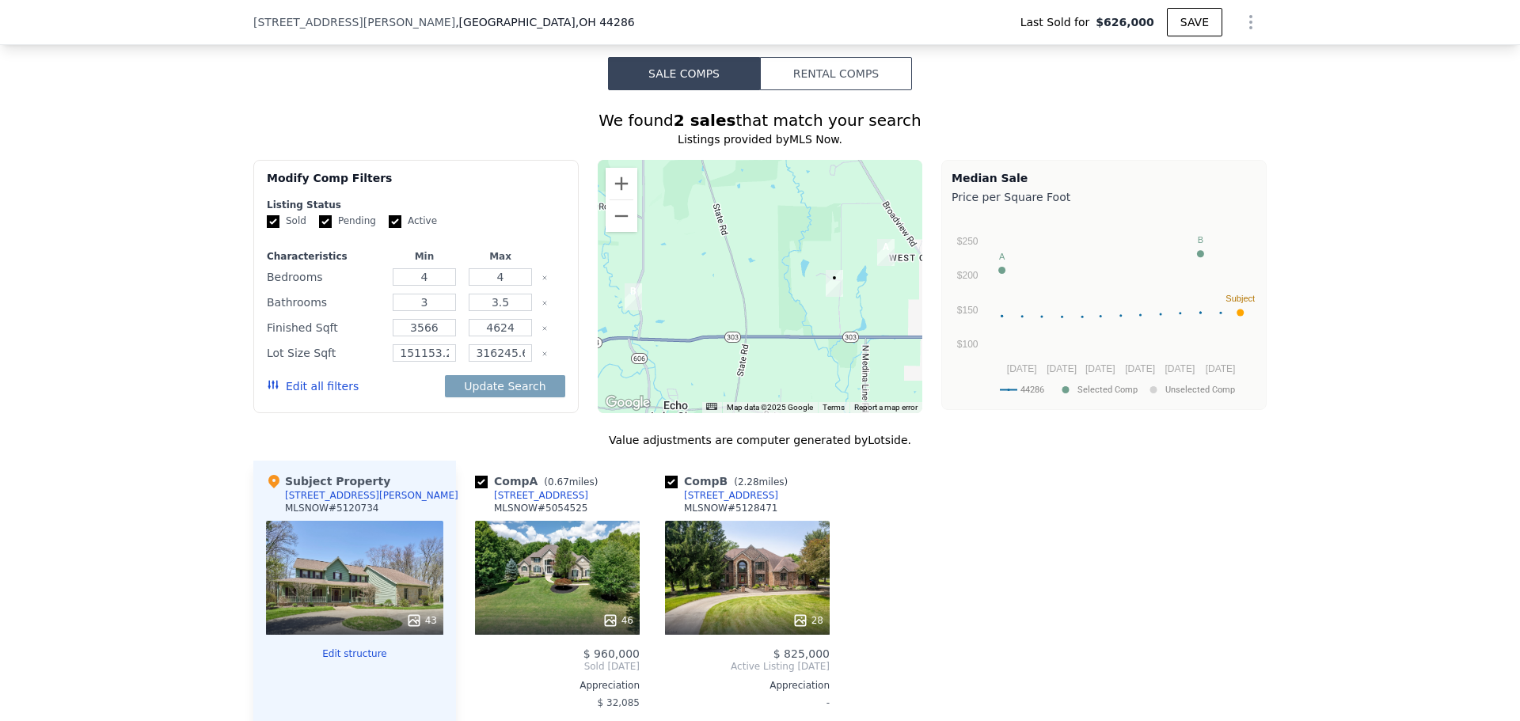
click at [335, 648] on button "Edit structure" at bounding box center [354, 654] width 177 height 13
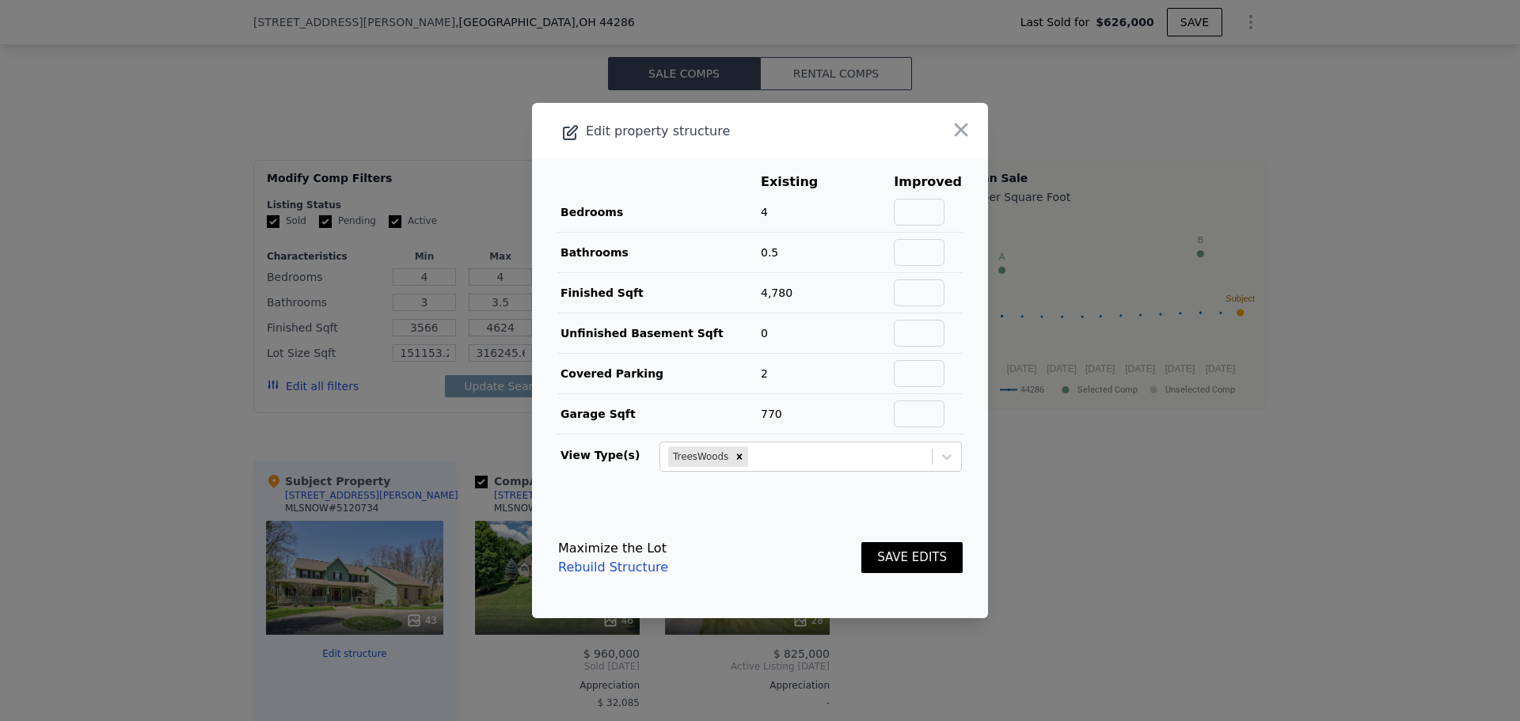
click at [769, 258] on span "0.5" at bounding box center [769, 252] width 17 height 13
click at [769, 257] on span "0.5" at bounding box center [769, 252] width 17 height 13
click at [749, 255] on td "Bathrooms" at bounding box center [658, 253] width 203 height 40
click at [565, 137] on icon at bounding box center [569, 132] width 19 height 19
click at [576, 135] on icon at bounding box center [570, 131] width 13 height 13
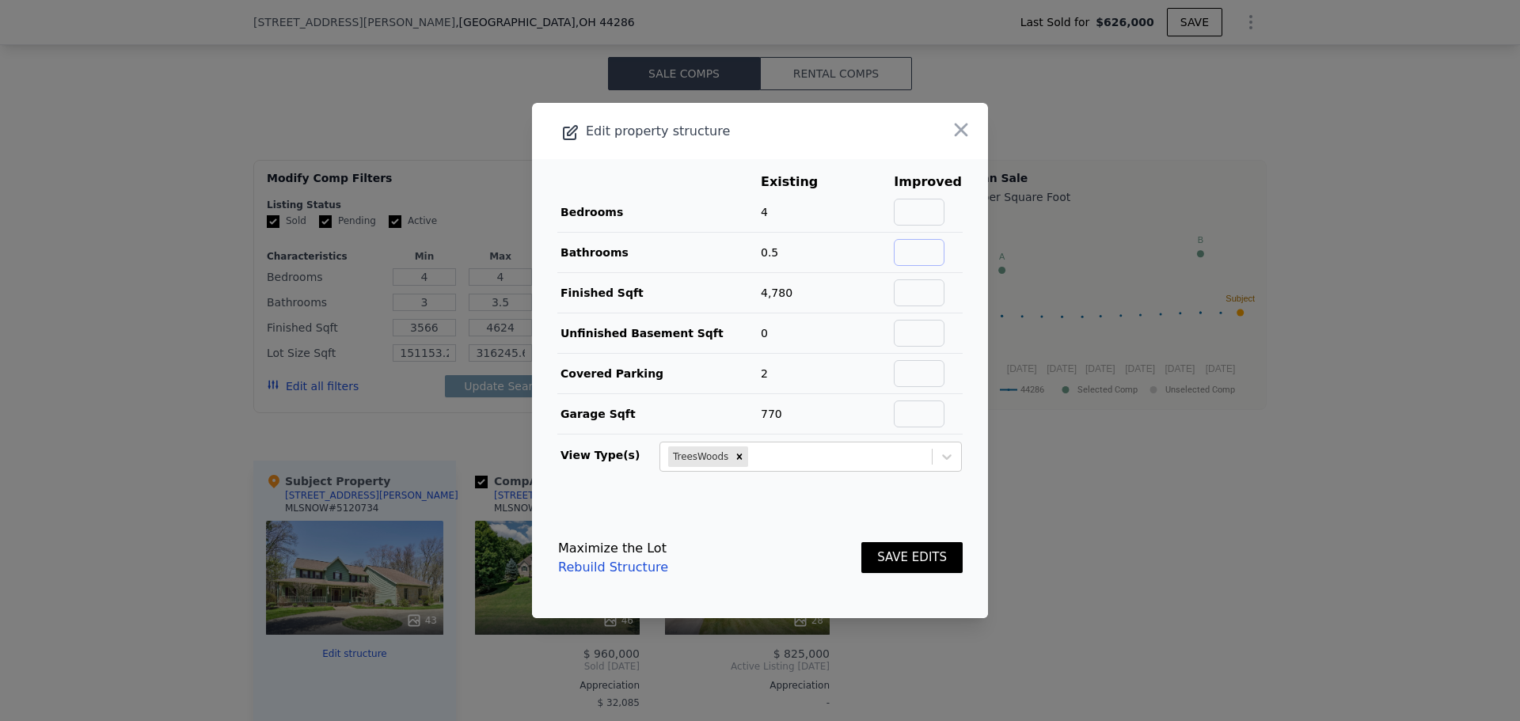
click at [925, 249] on input "text" at bounding box center [919, 252] width 51 height 27
type input "3.5"
click at [828, 316] on td "0" at bounding box center [801, 333] width 82 height 40
click at [923, 378] on input "text" at bounding box center [919, 373] width 51 height 27
type input "3"
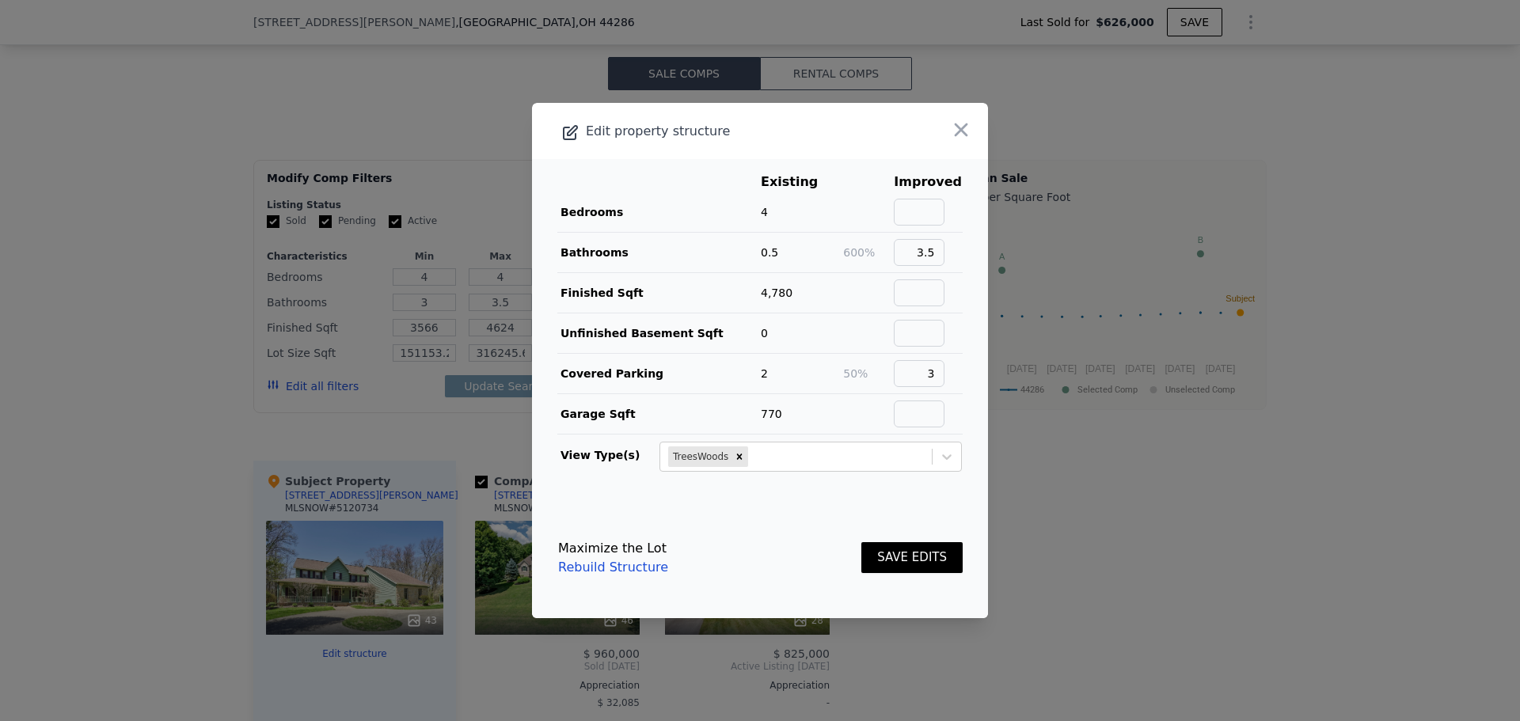
click at [714, 368] on td "Covered Parking" at bounding box center [658, 374] width 203 height 40
click at [815, 382] on td "2" at bounding box center [801, 374] width 82 height 40
click at [891, 561] on button "SAVE EDITS" at bounding box center [911, 557] width 101 height 31
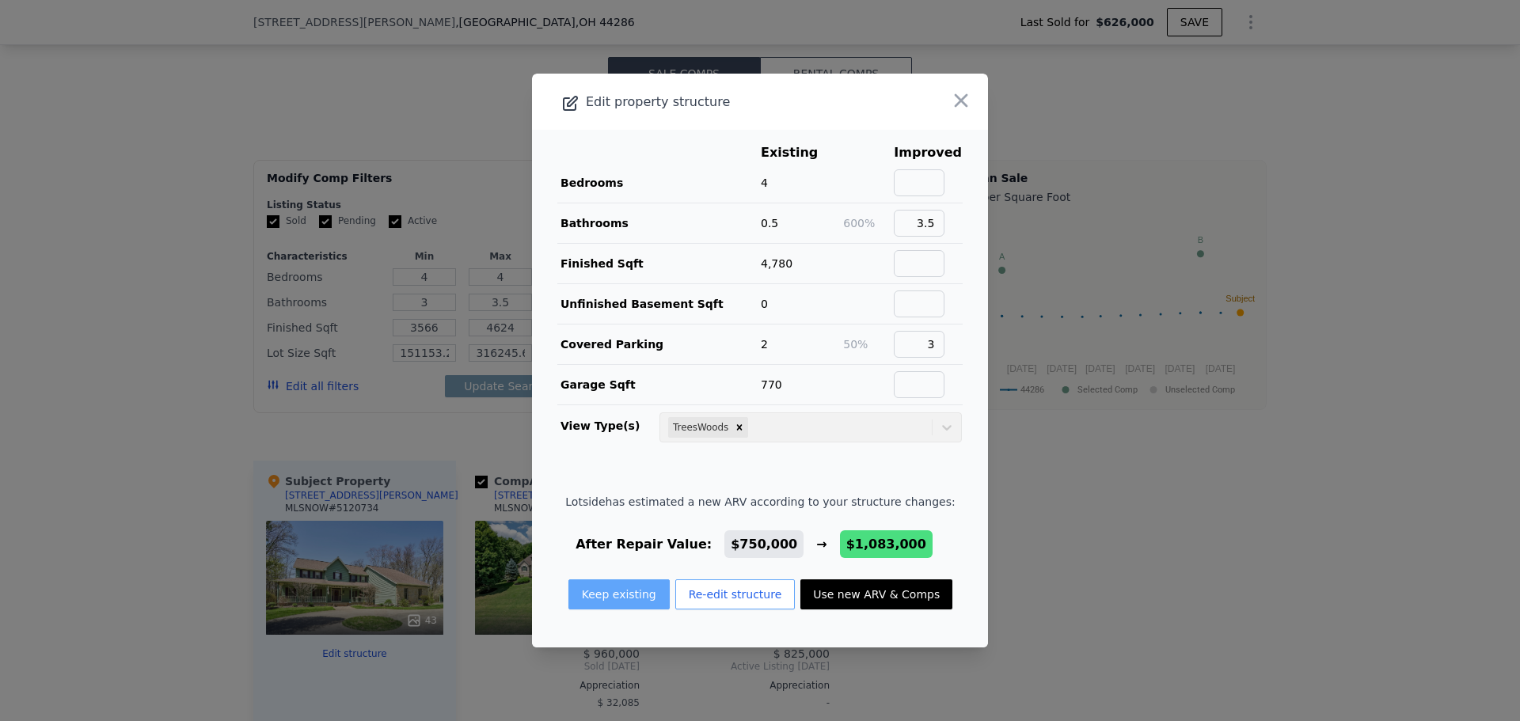
click at [612, 596] on button "Keep existing" at bounding box center [618, 594] width 101 height 30
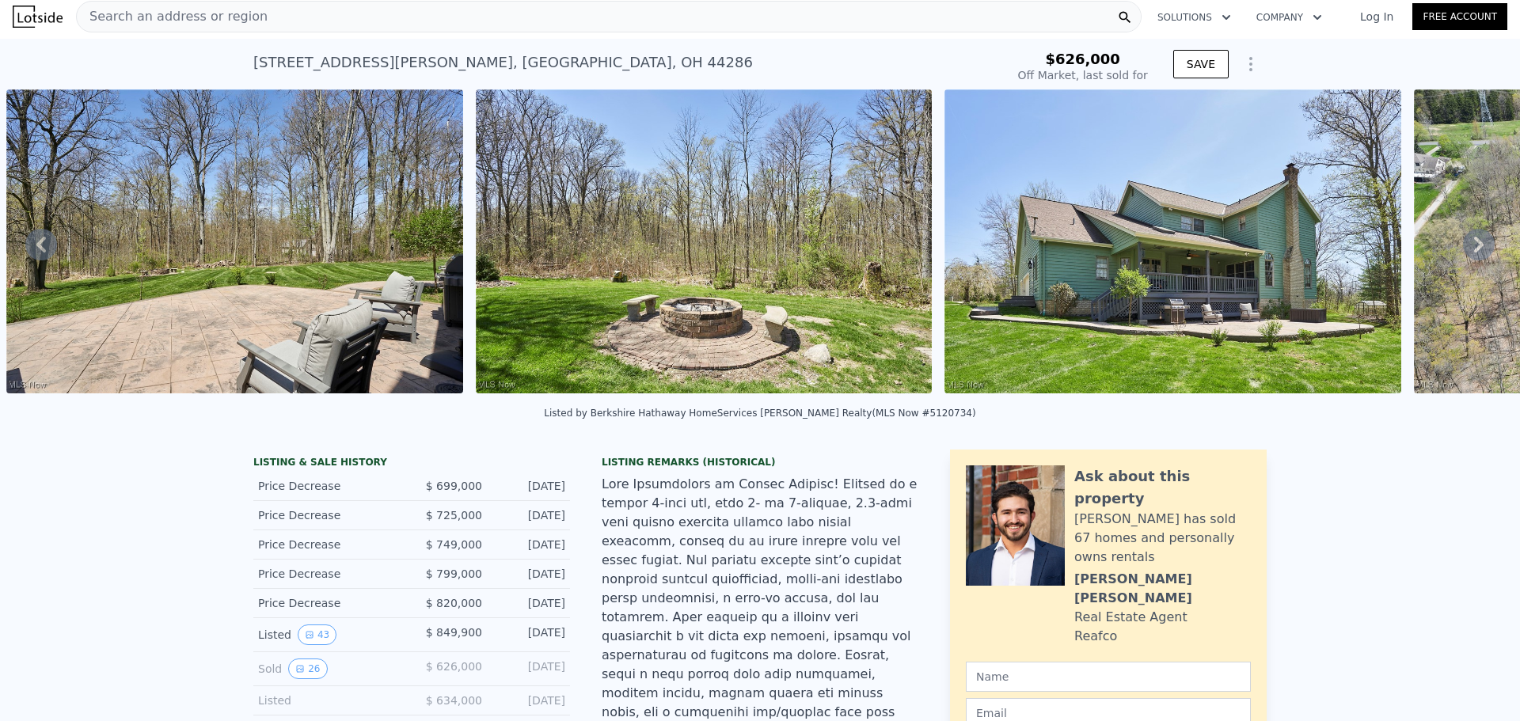
scroll to position [0, 0]
